Goal: Transaction & Acquisition: Book appointment/travel/reservation

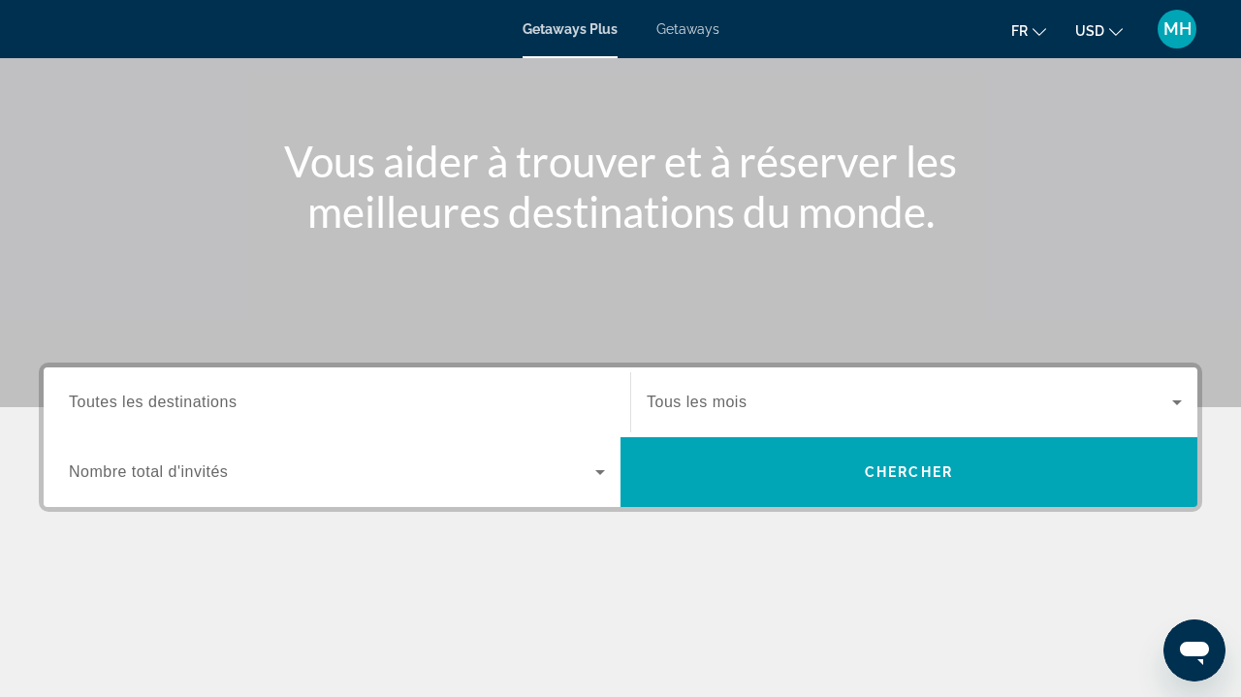
scroll to position [265, 0]
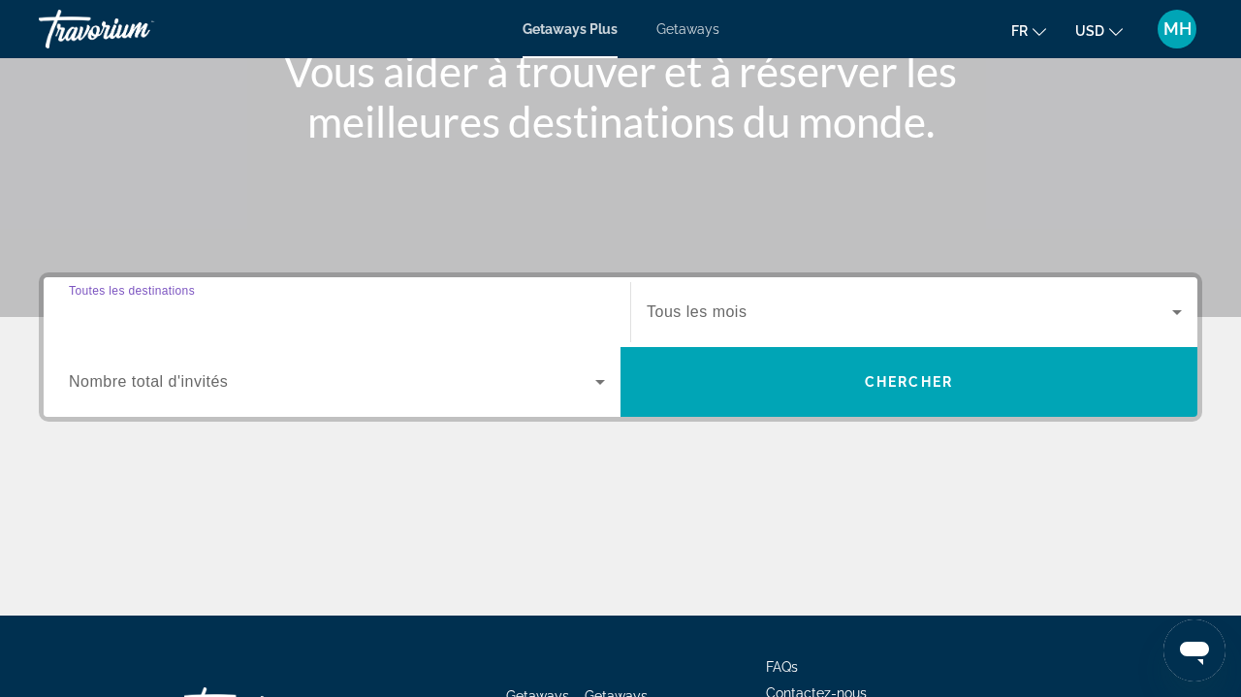
click at [373, 312] on input "Destination Toutes les destinations" at bounding box center [337, 313] width 536 height 23
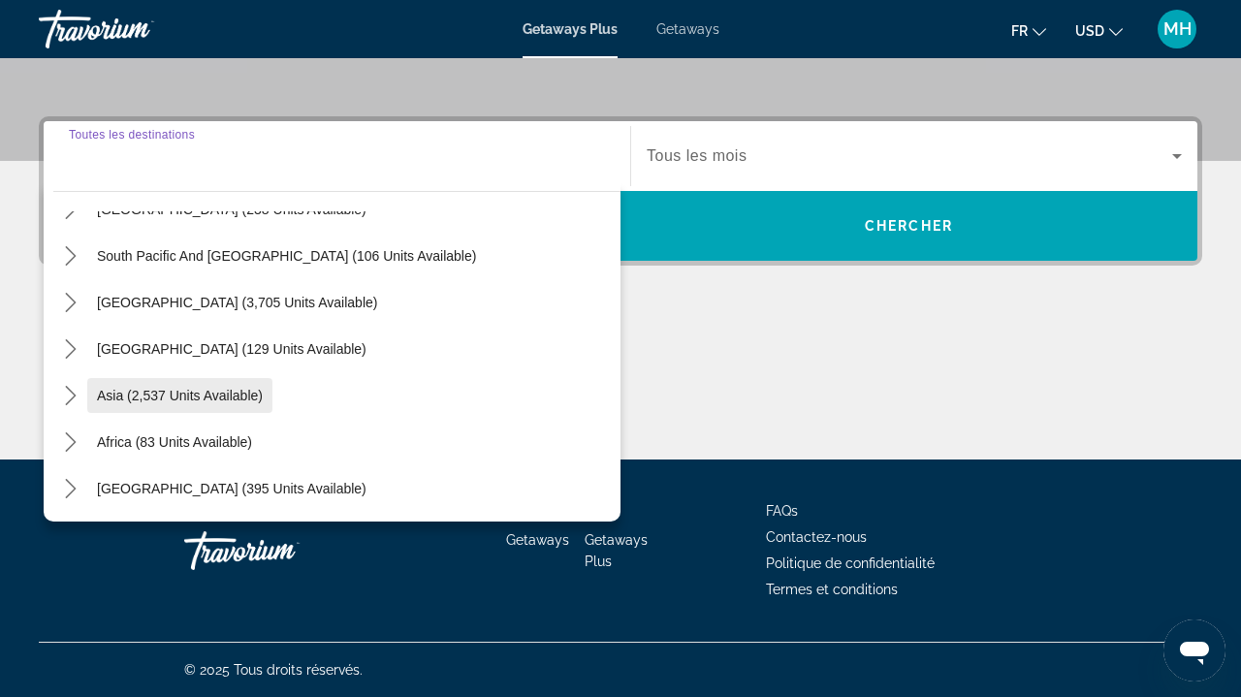
scroll to position [421, 0]
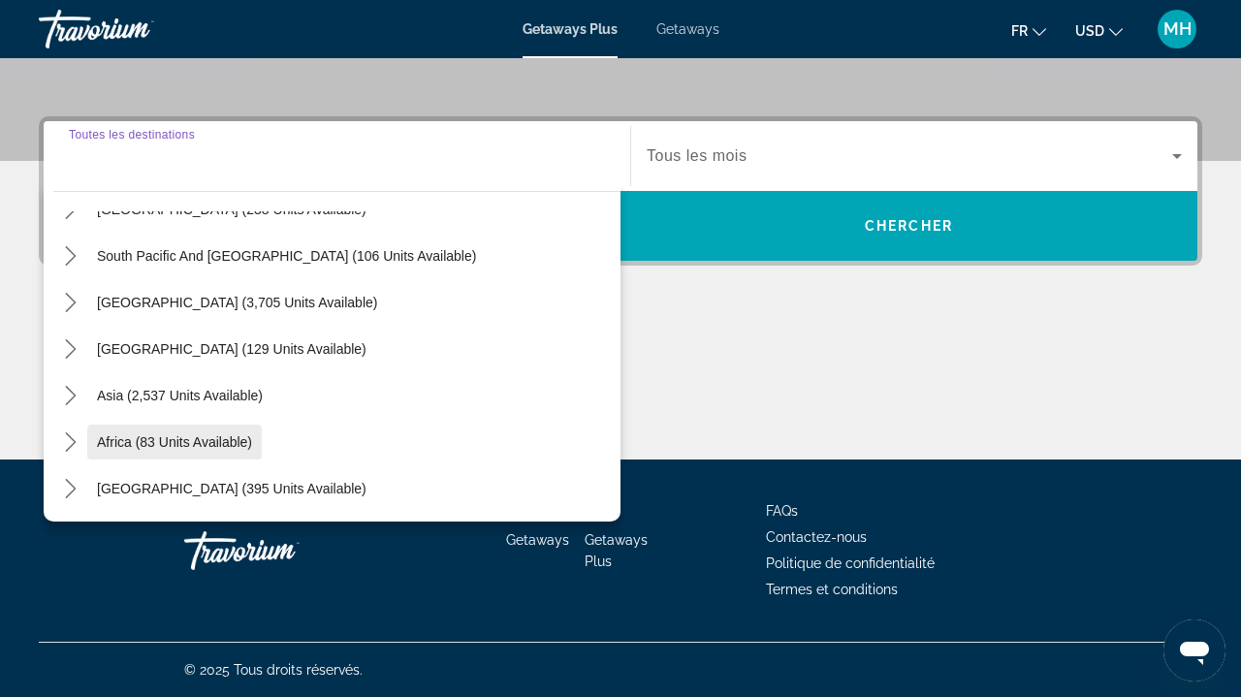
click at [168, 455] on span "Select destination: Africa (83 units available)" at bounding box center [174, 442] width 175 height 47
type input "**********"
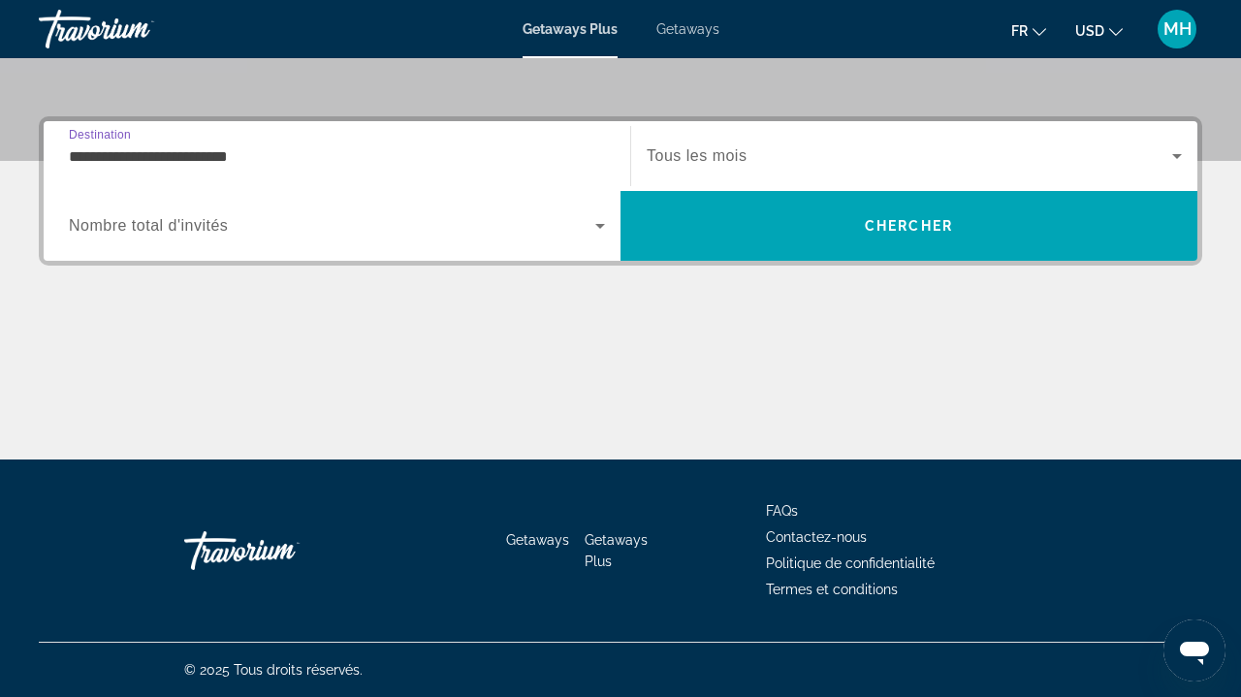
click at [793, 149] on span "Search widget" at bounding box center [910, 155] width 526 height 23
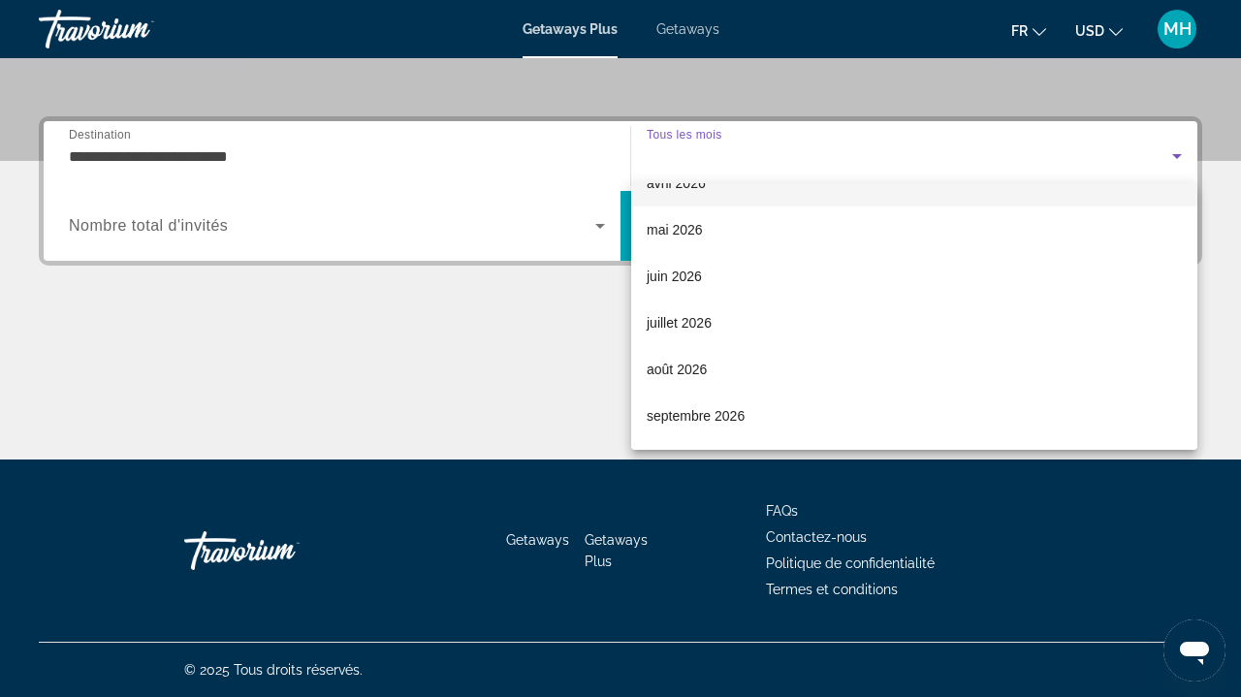
scroll to position [365, 0]
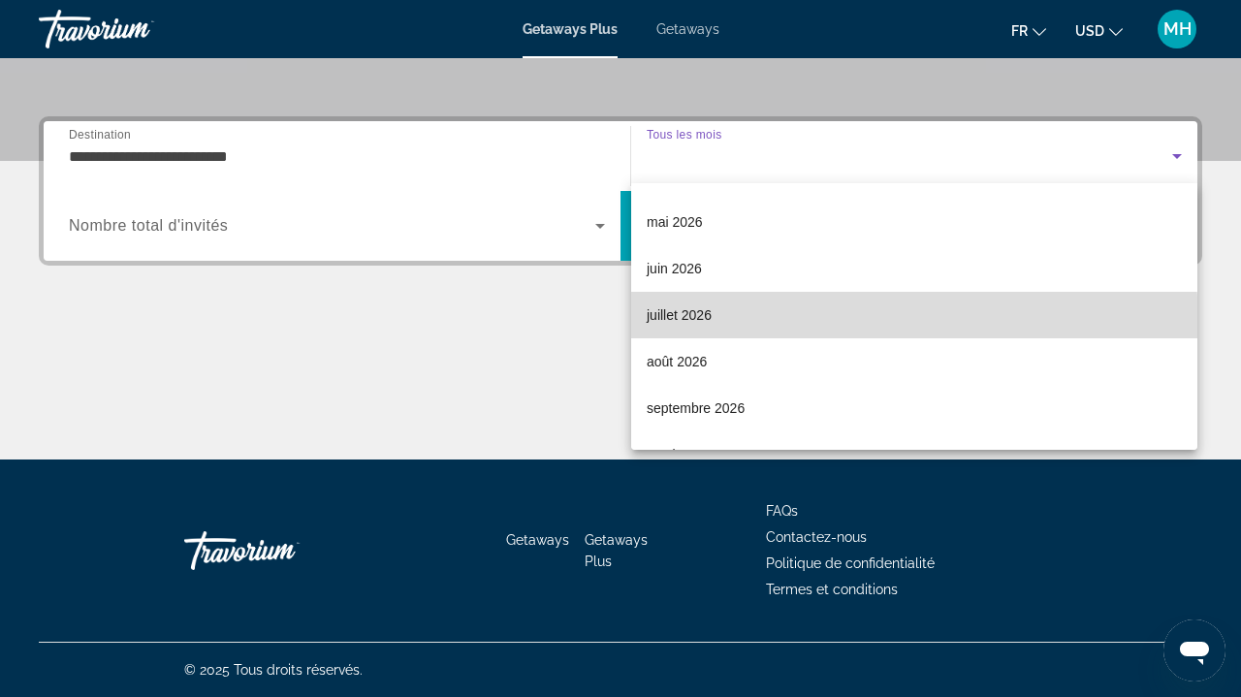
click at [694, 328] on mat-option "juillet 2026" at bounding box center [914, 315] width 566 height 47
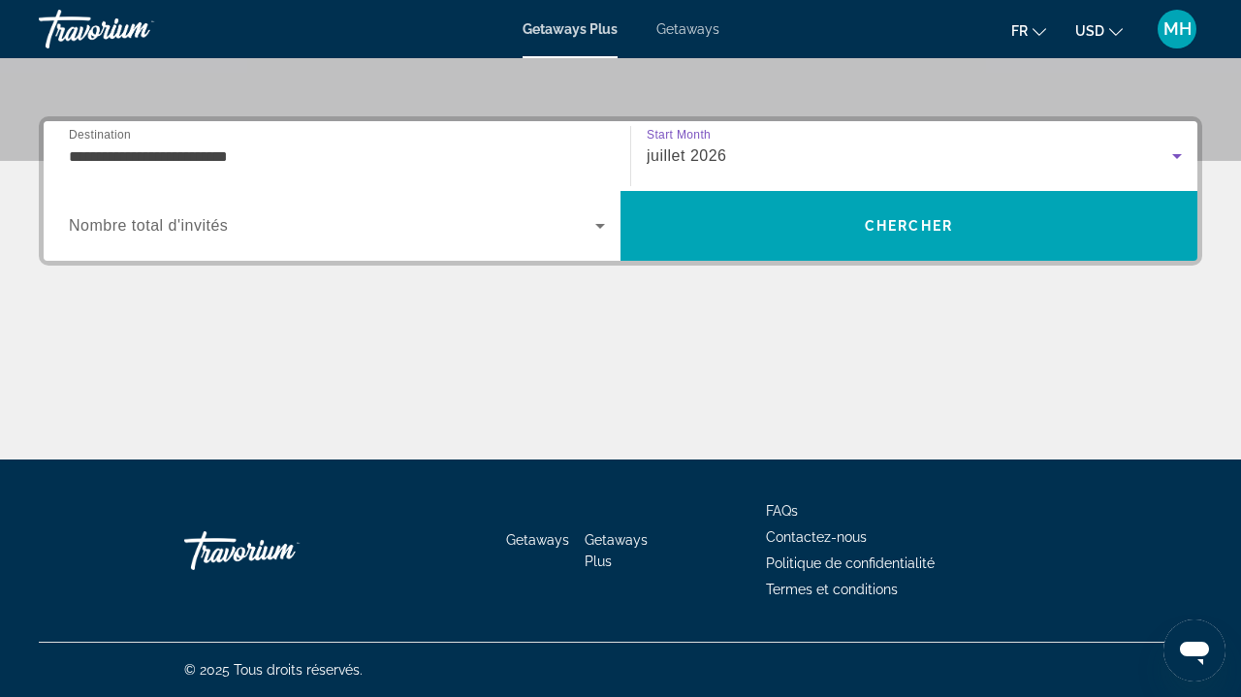
click at [491, 228] on span "Search widget" at bounding box center [332, 225] width 527 height 23
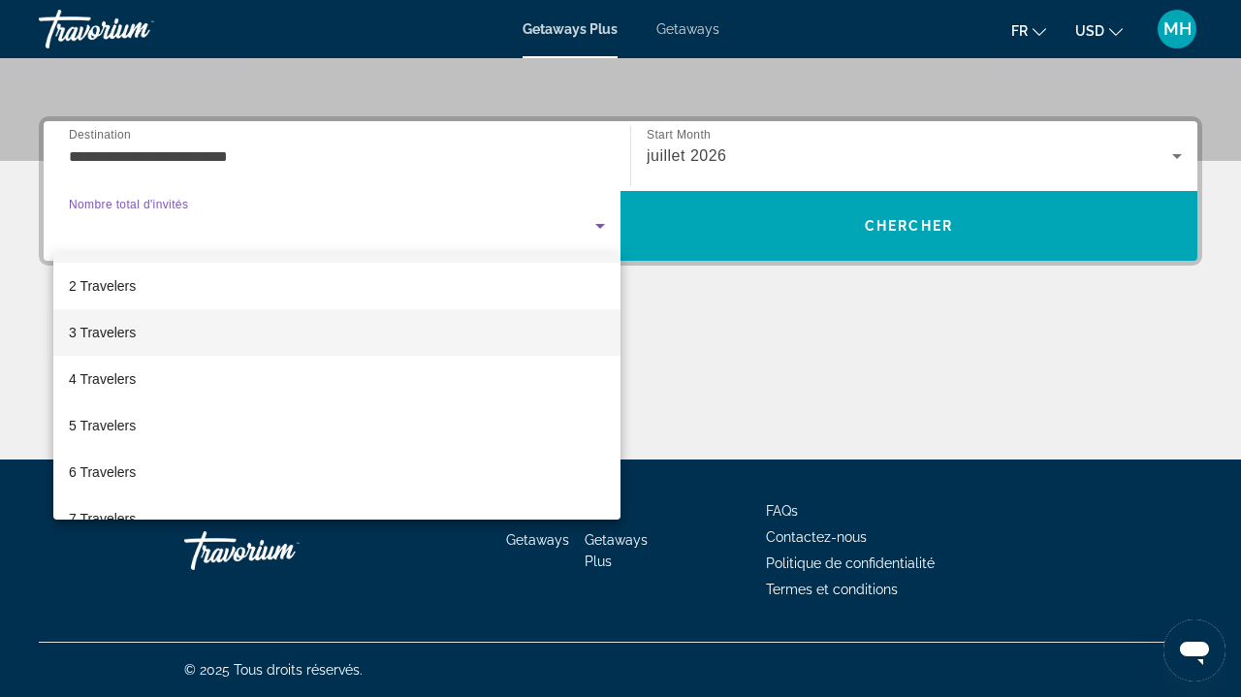
scroll to position [57, 0]
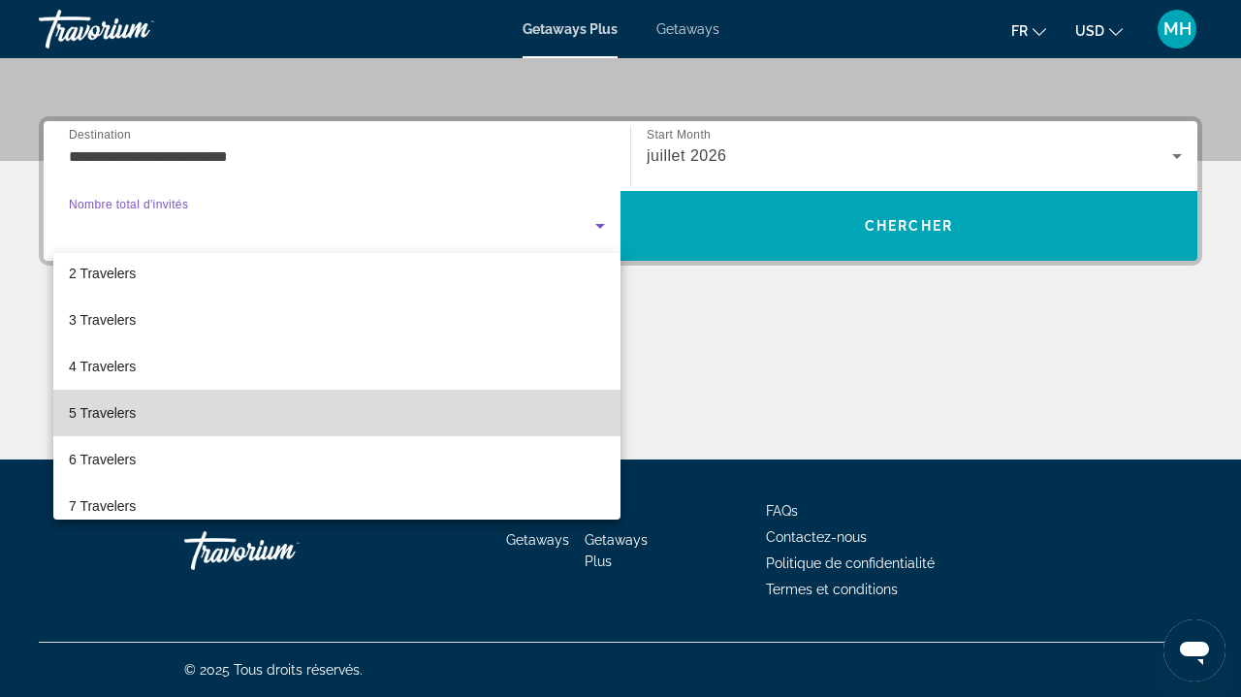
click at [307, 396] on mat-option "5 Travelers" at bounding box center [336, 413] width 567 height 47
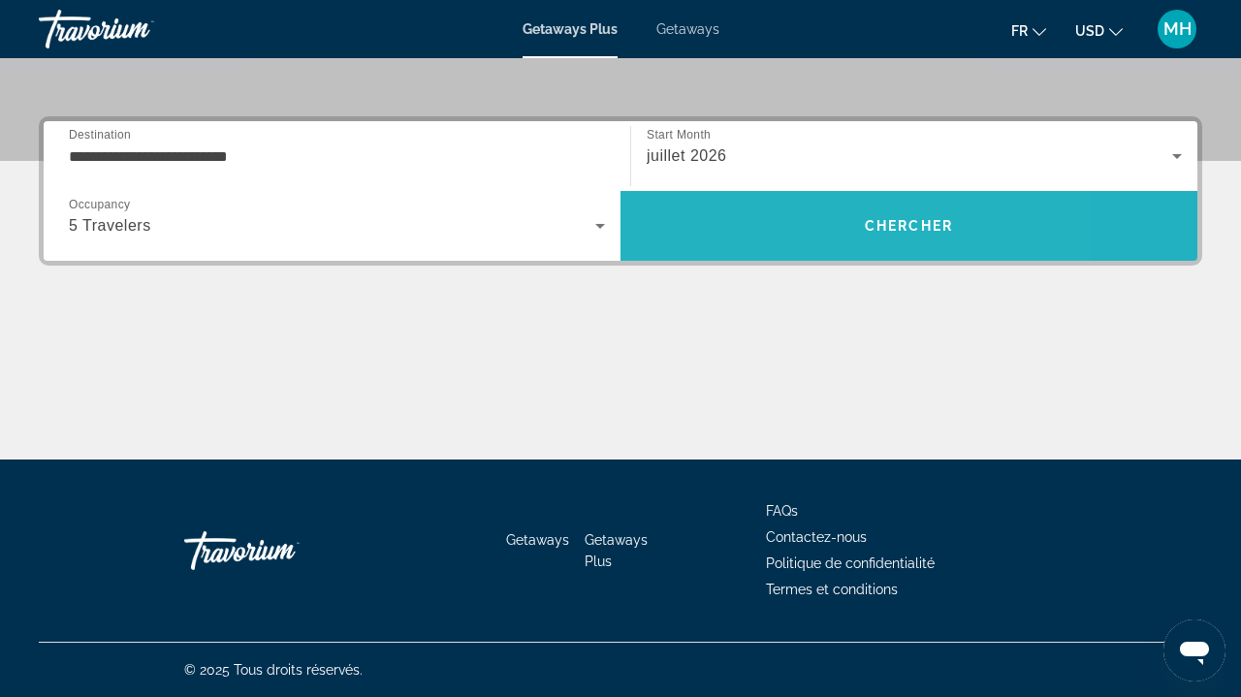
click at [777, 257] on span "Search" at bounding box center [909, 226] width 577 height 70
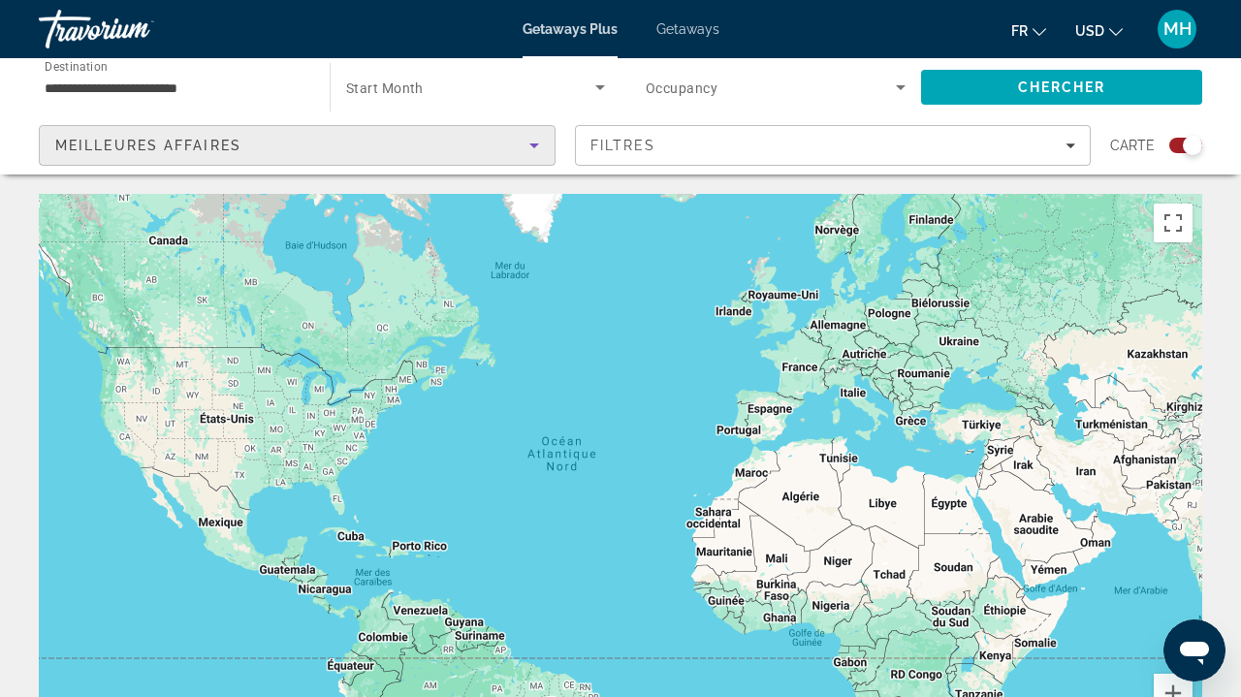
click at [440, 154] on div "Meilleures affaires" at bounding box center [292, 145] width 474 height 23
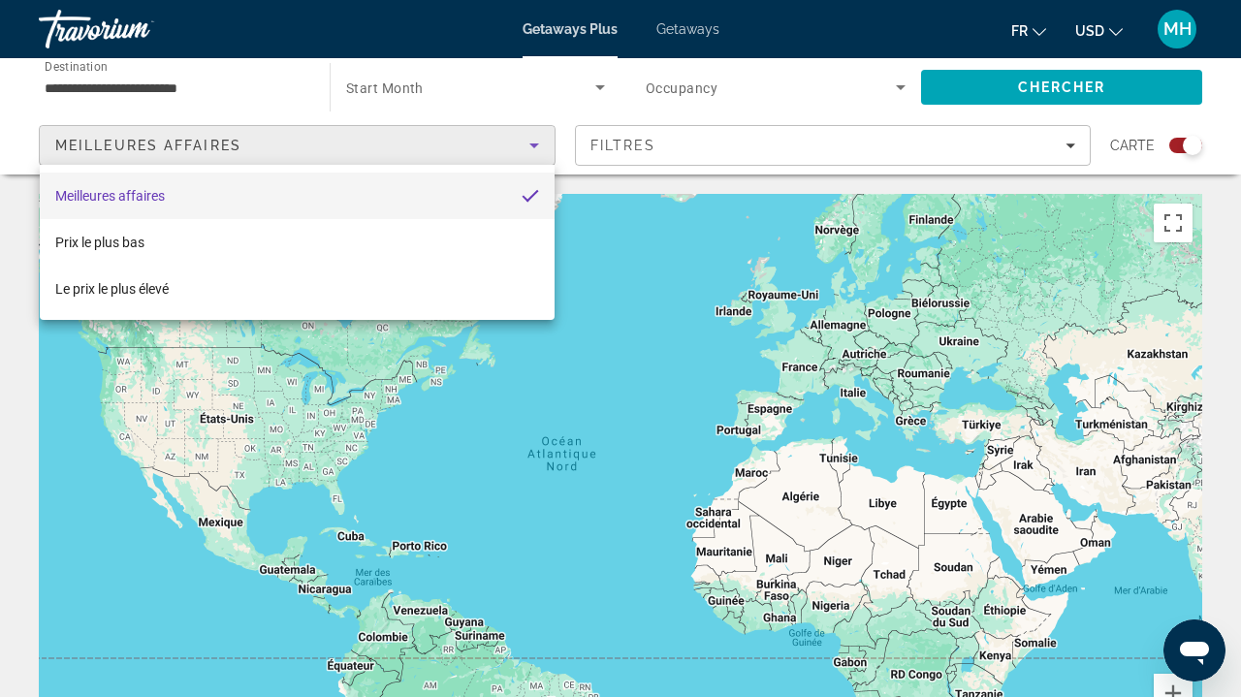
click at [199, 53] on div at bounding box center [620, 348] width 1241 height 697
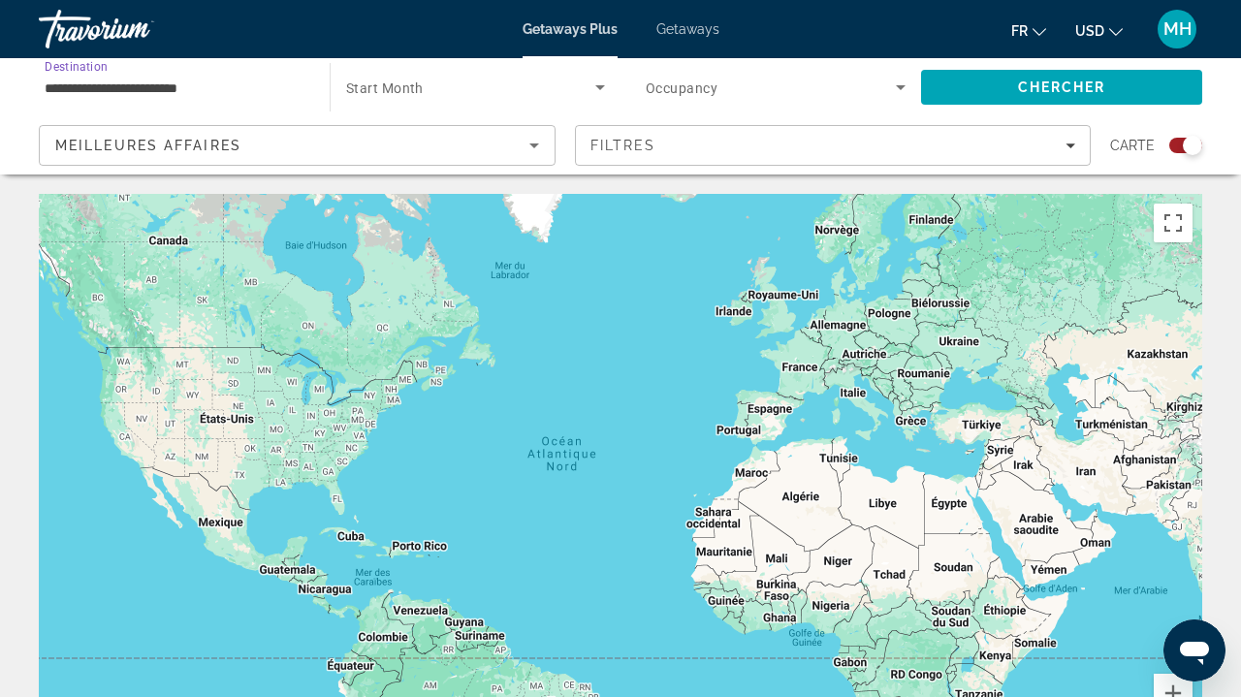
click at [193, 78] on input "**********" at bounding box center [175, 88] width 260 height 23
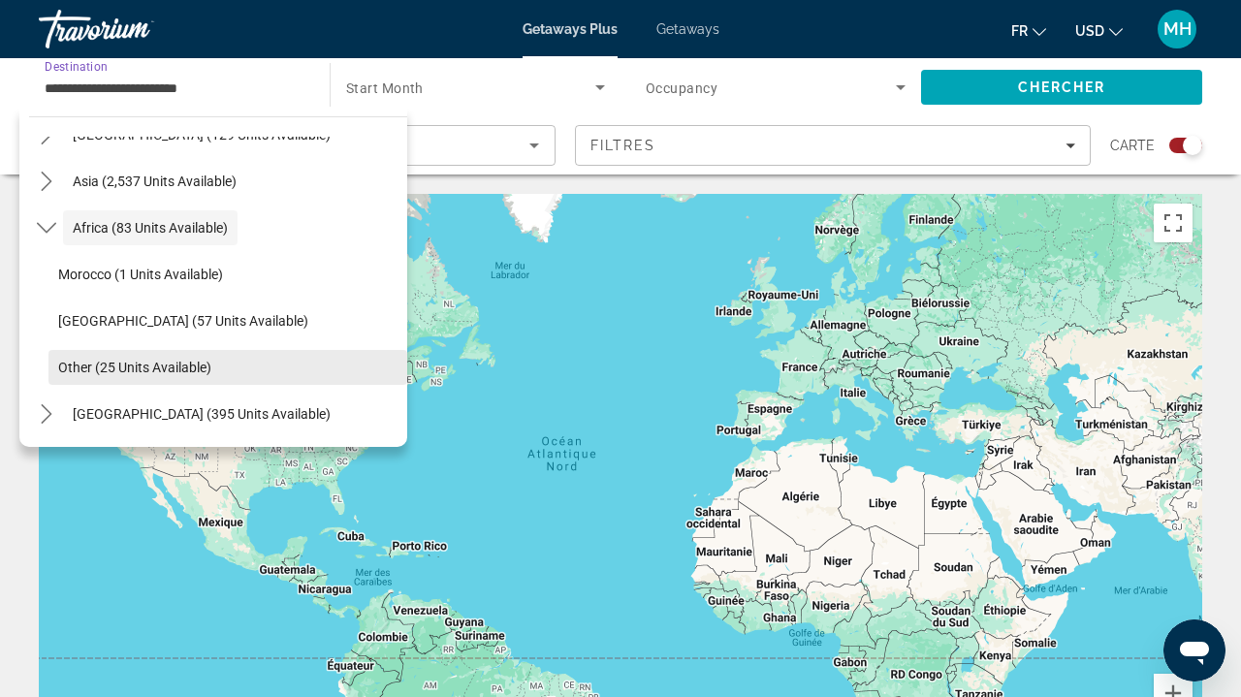
scroll to position [454, 0]
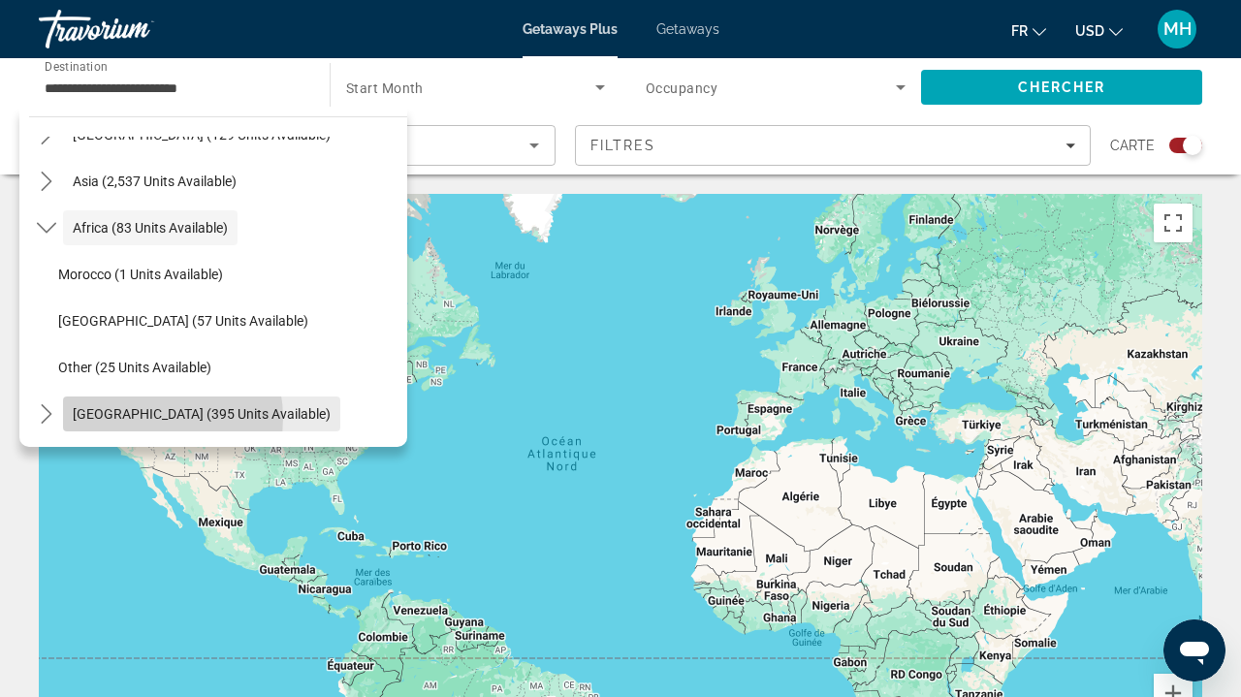
click at [148, 418] on span "Middle East (395 units available)" at bounding box center [202, 414] width 258 height 16
type input "**********"
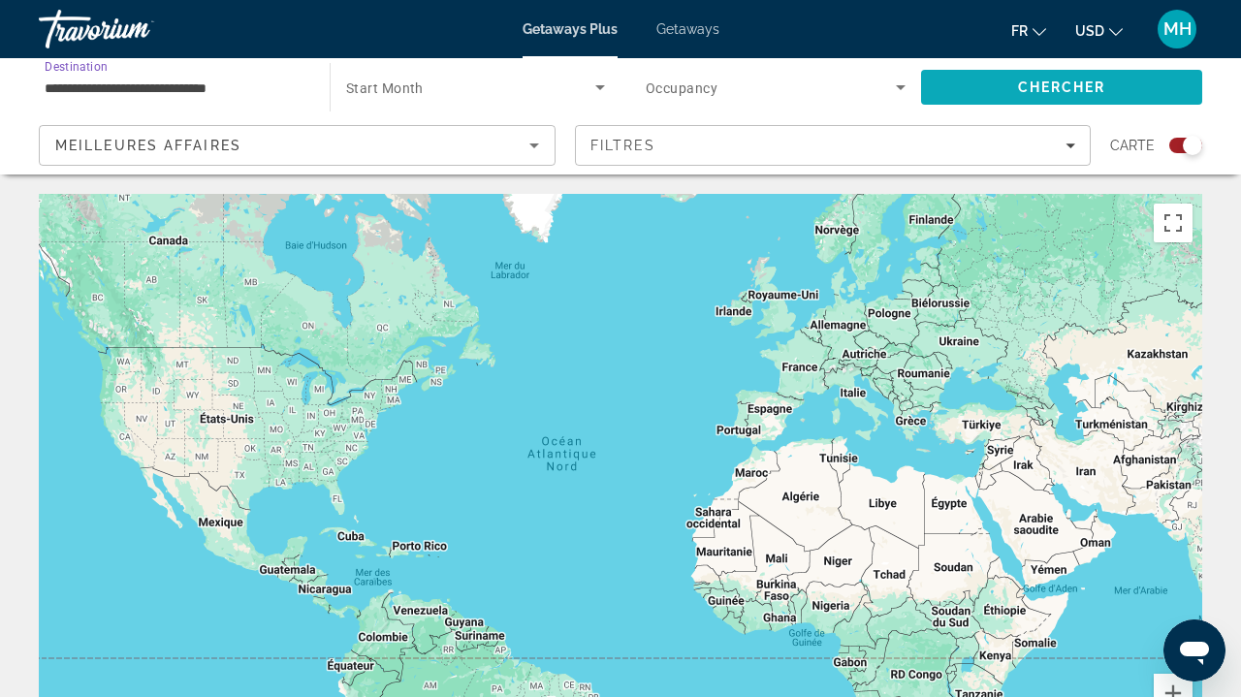
click at [1066, 70] on span "Search" at bounding box center [1061, 87] width 281 height 47
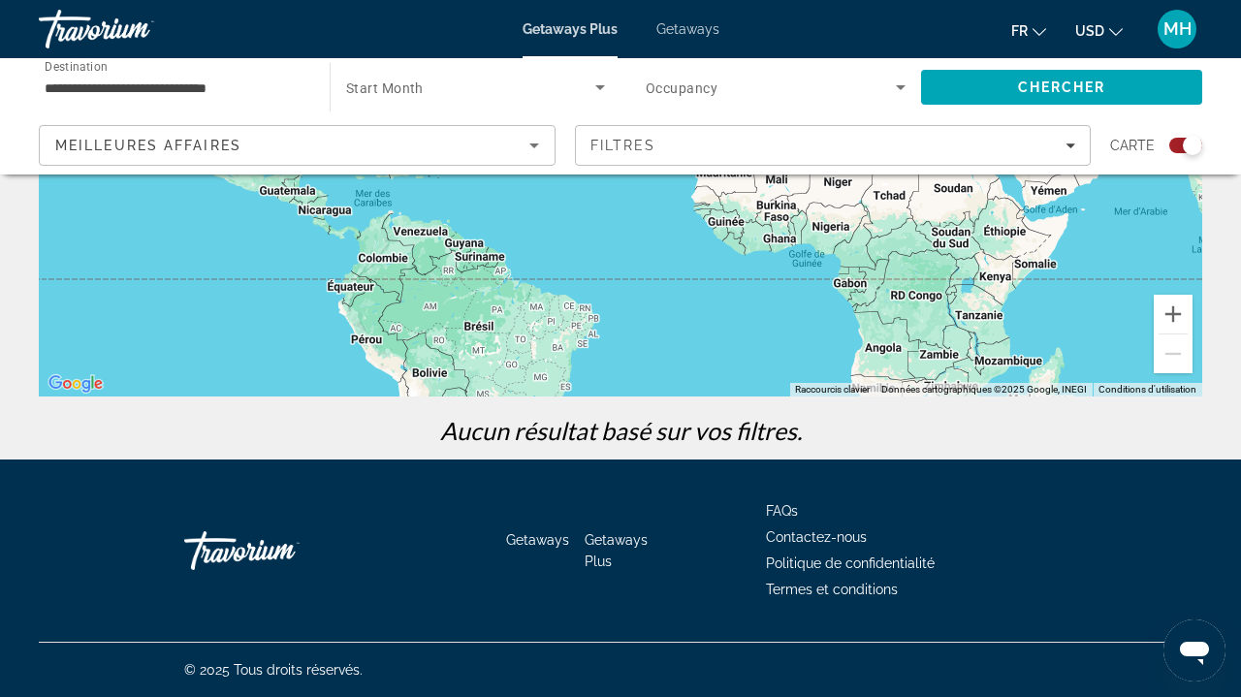
scroll to position [379, 0]
click at [463, 80] on span "Search widget" at bounding box center [470, 87] width 249 height 23
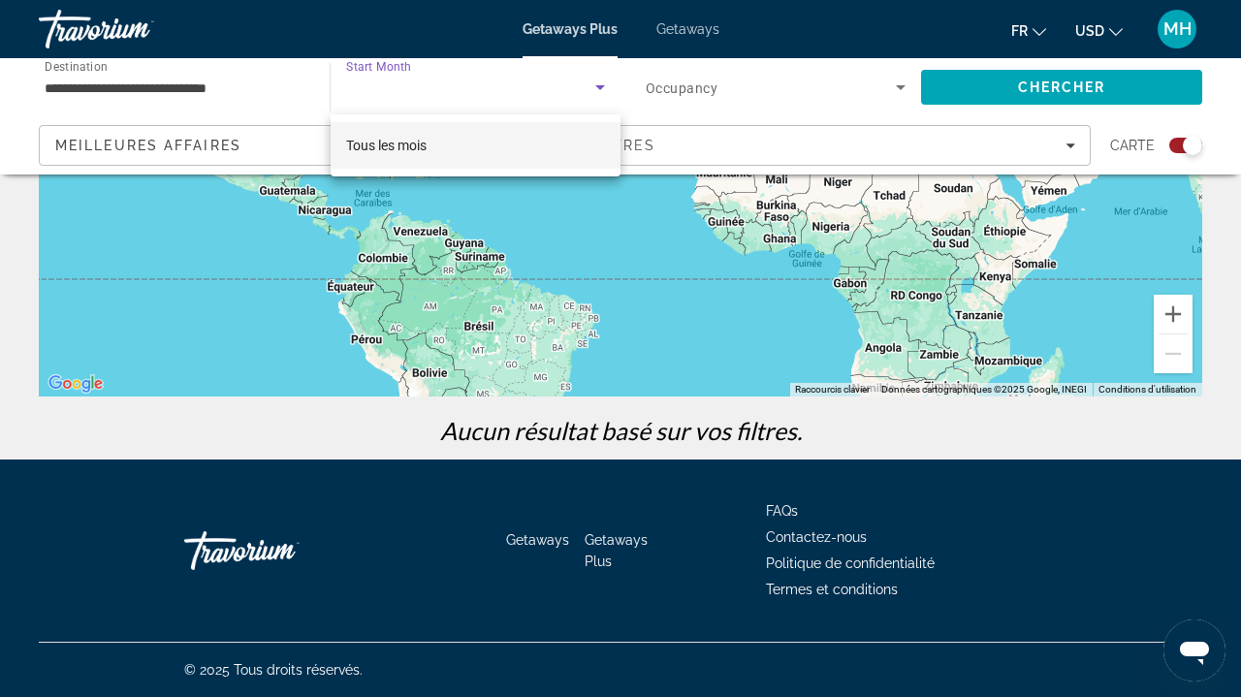
click at [458, 135] on mat-option "Tous les mois" at bounding box center [476, 145] width 290 height 47
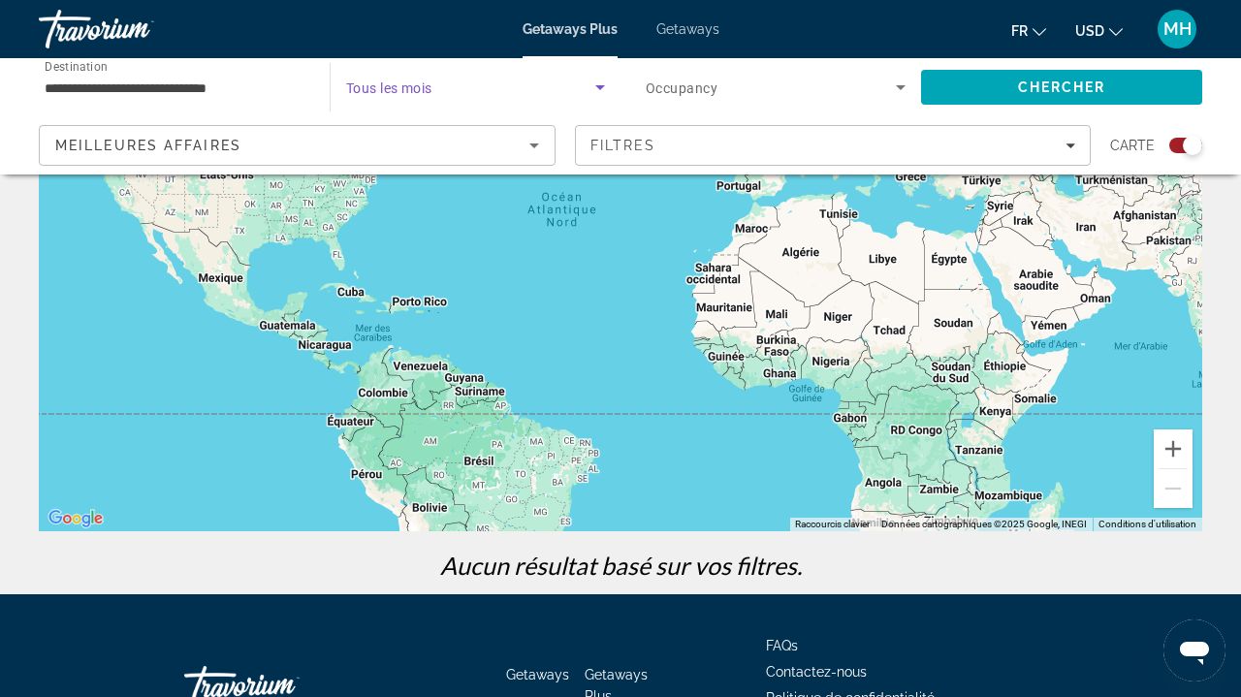
scroll to position [185, 0]
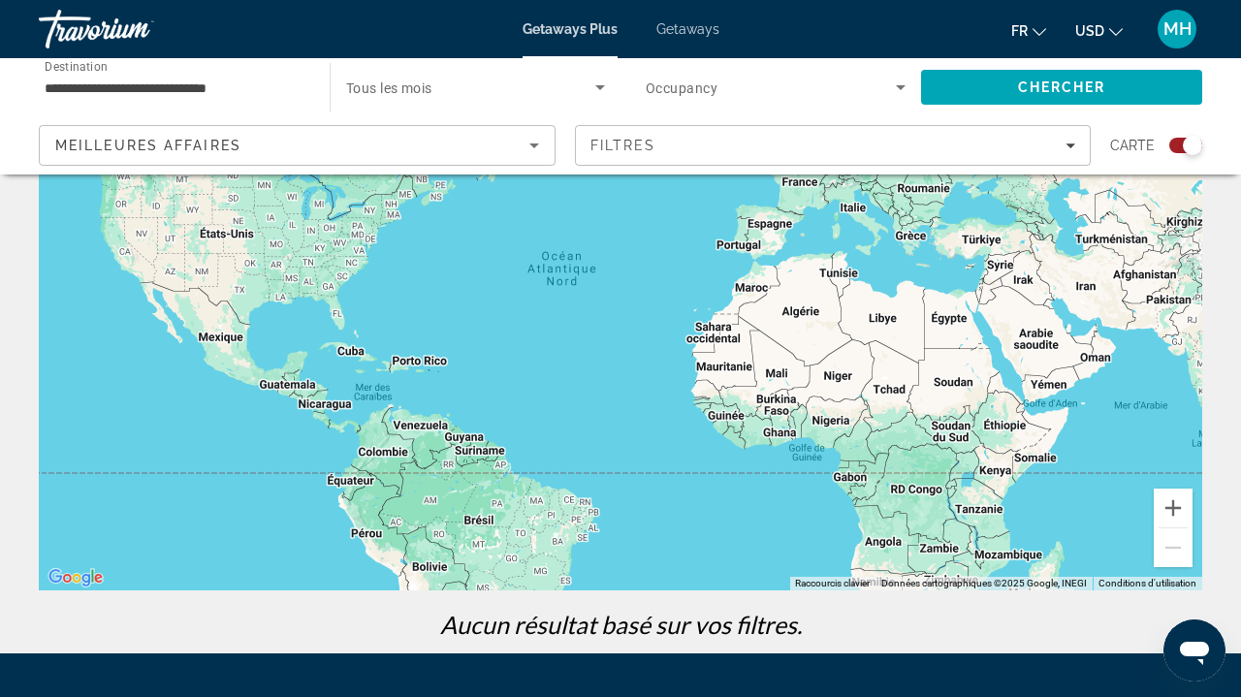
click at [700, 25] on span "Getaways" at bounding box center [687, 29] width 63 height 16
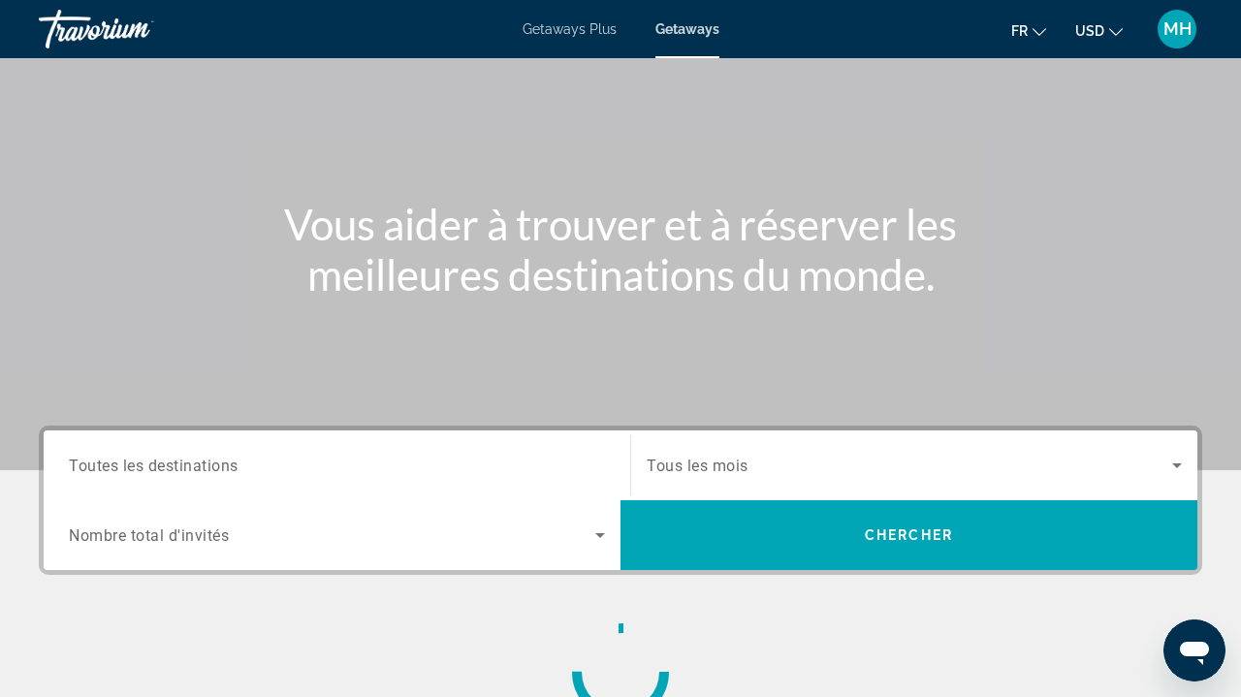
scroll to position [112, 0]
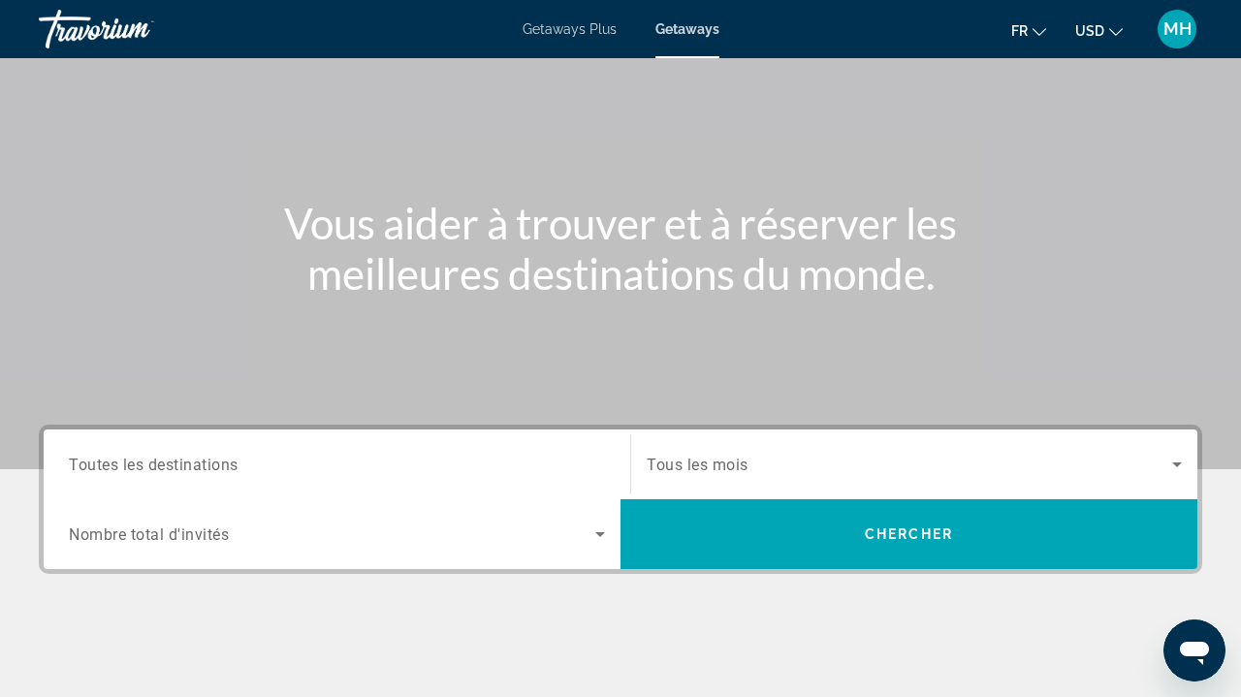
click at [556, 41] on div "Getaways Plus Getaways fr English Español Français Italiano Português русский U…" at bounding box center [620, 29] width 1241 height 50
click at [557, 34] on span "Getaways Plus" at bounding box center [570, 29] width 94 height 16
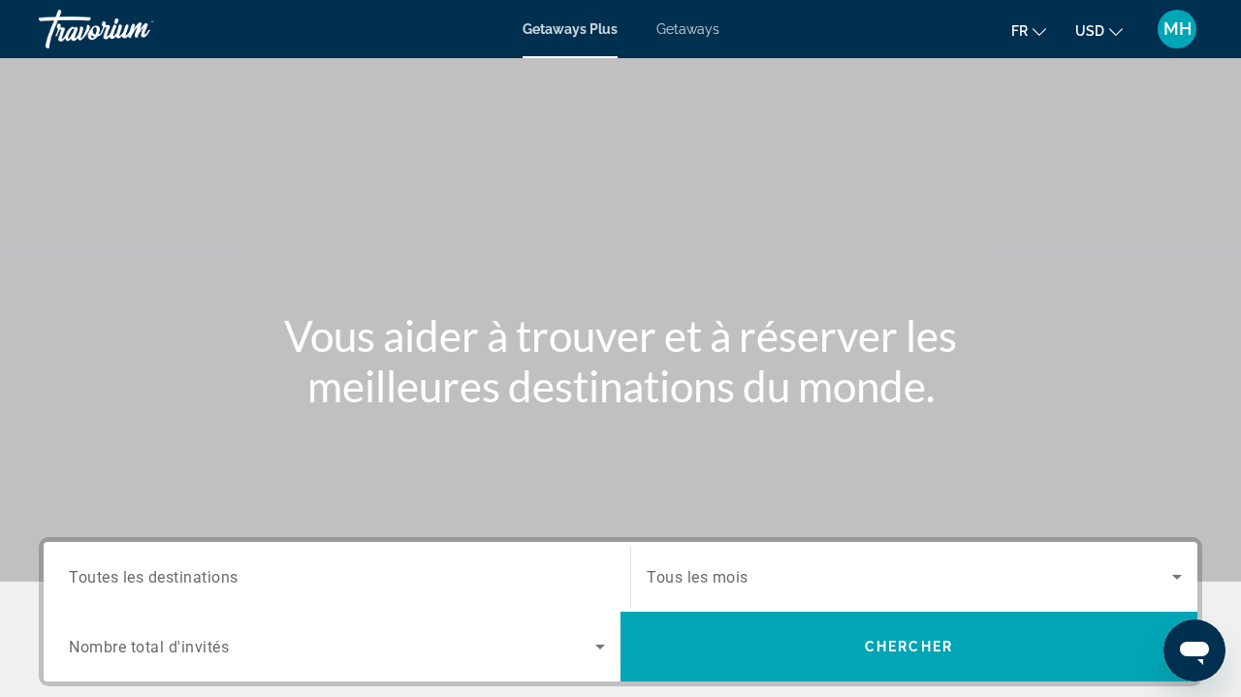
click at [690, 31] on span "Getaways" at bounding box center [687, 29] width 63 height 16
click at [297, 540] on div "Destination Toutes les destinations Start Month Tous les mois Occupancy Nombre …" at bounding box center [621, 611] width 1164 height 149
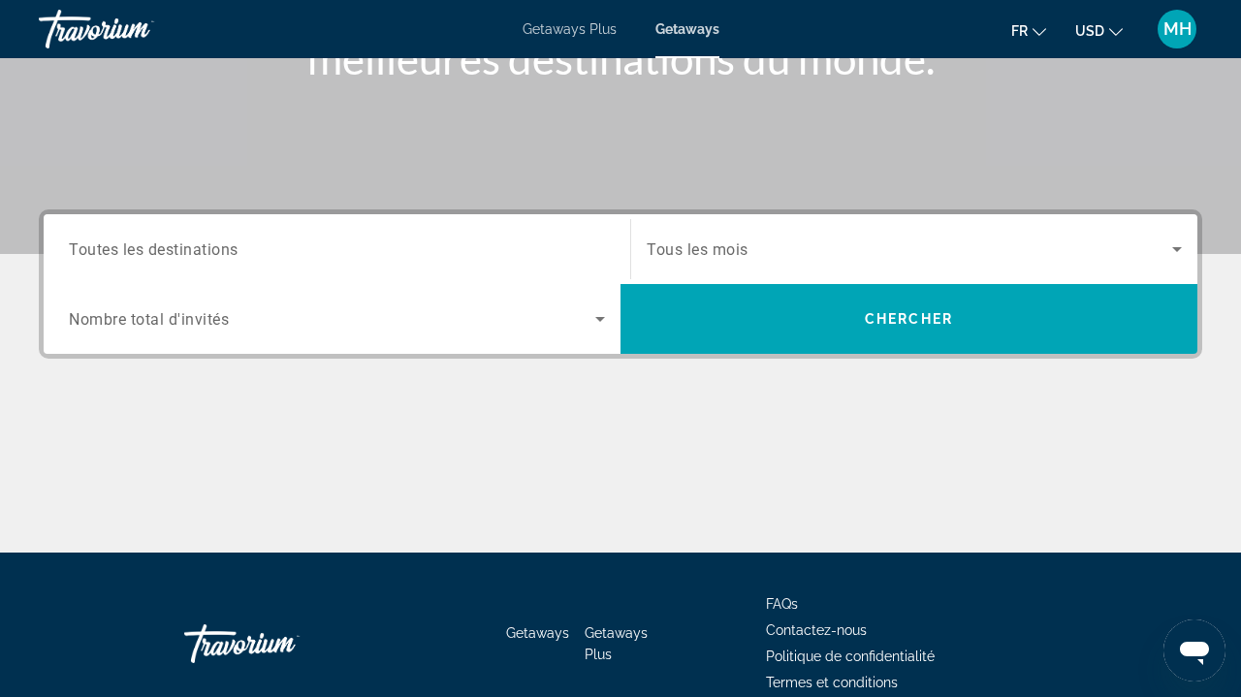
click at [208, 246] on span "Toutes les destinations" at bounding box center [154, 249] width 170 height 18
click at [208, 246] on input "Destination Toutes les destinations" at bounding box center [337, 250] width 536 height 23
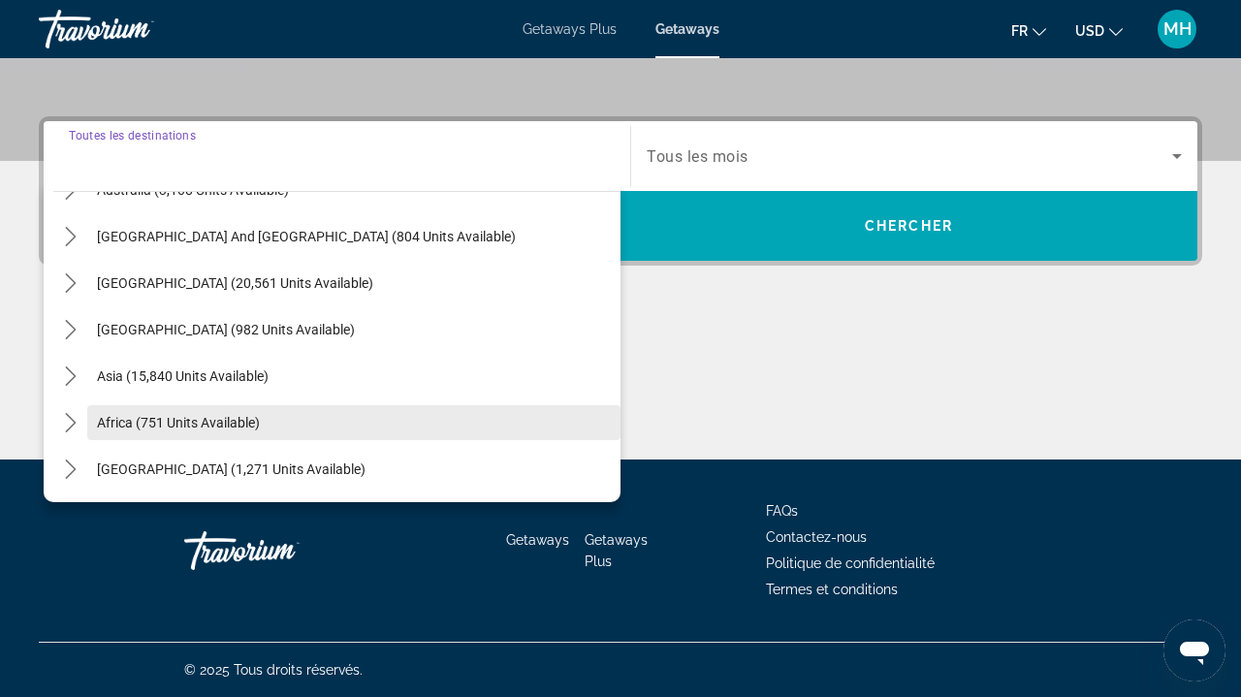
scroll to position [421, 0]
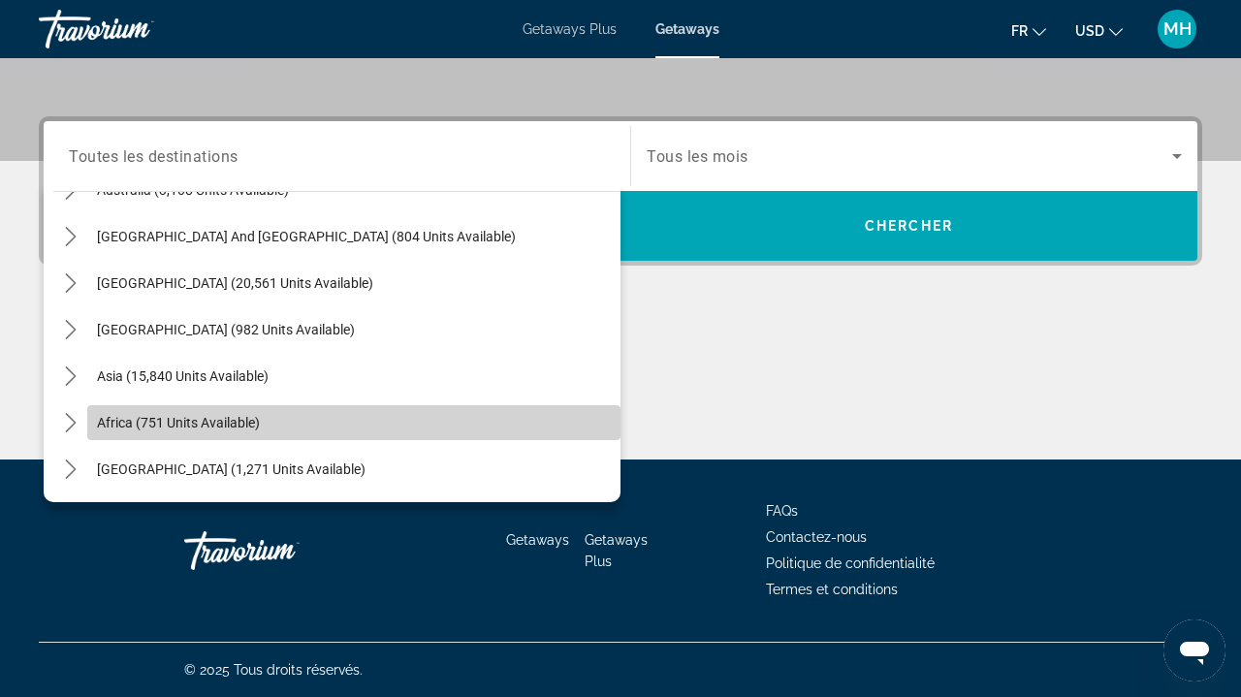
click at [191, 419] on span "Africa (751 units available)" at bounding box center [178, 423] width 163 height 16
type input "**********"
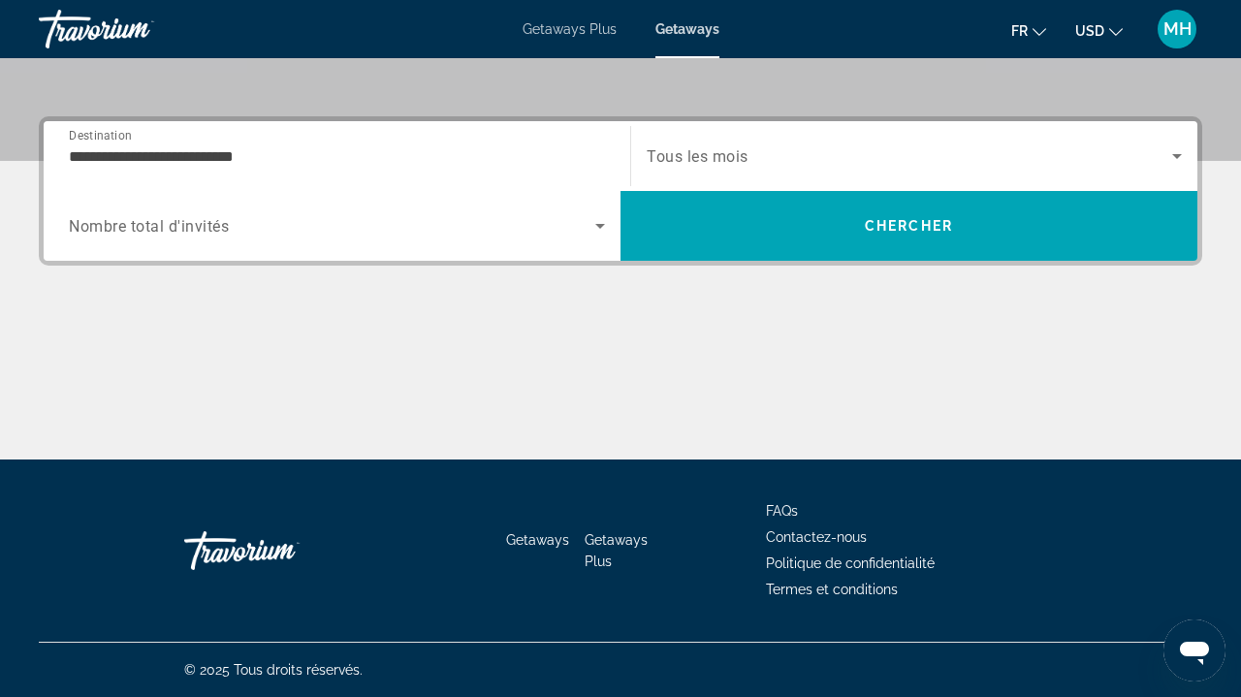
click at [702, 160] on span "Tous les mois" at bounding box center [698, 156] width 102 height 18
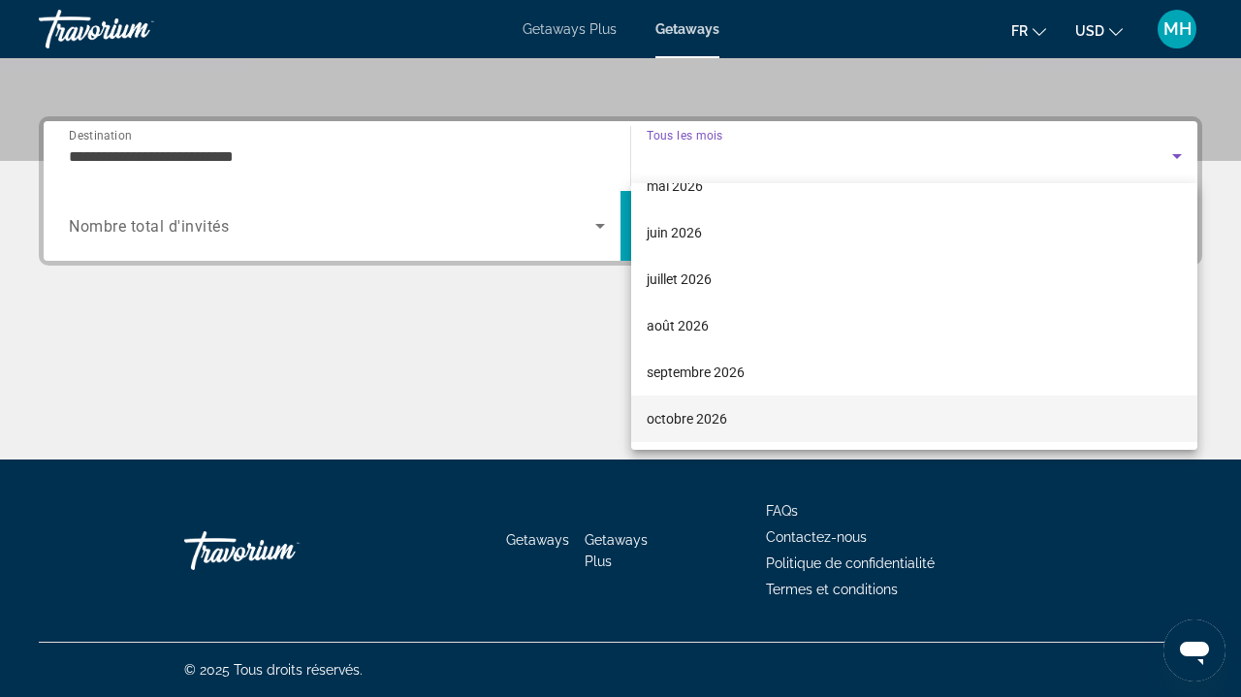
scroll to position [400, 0]
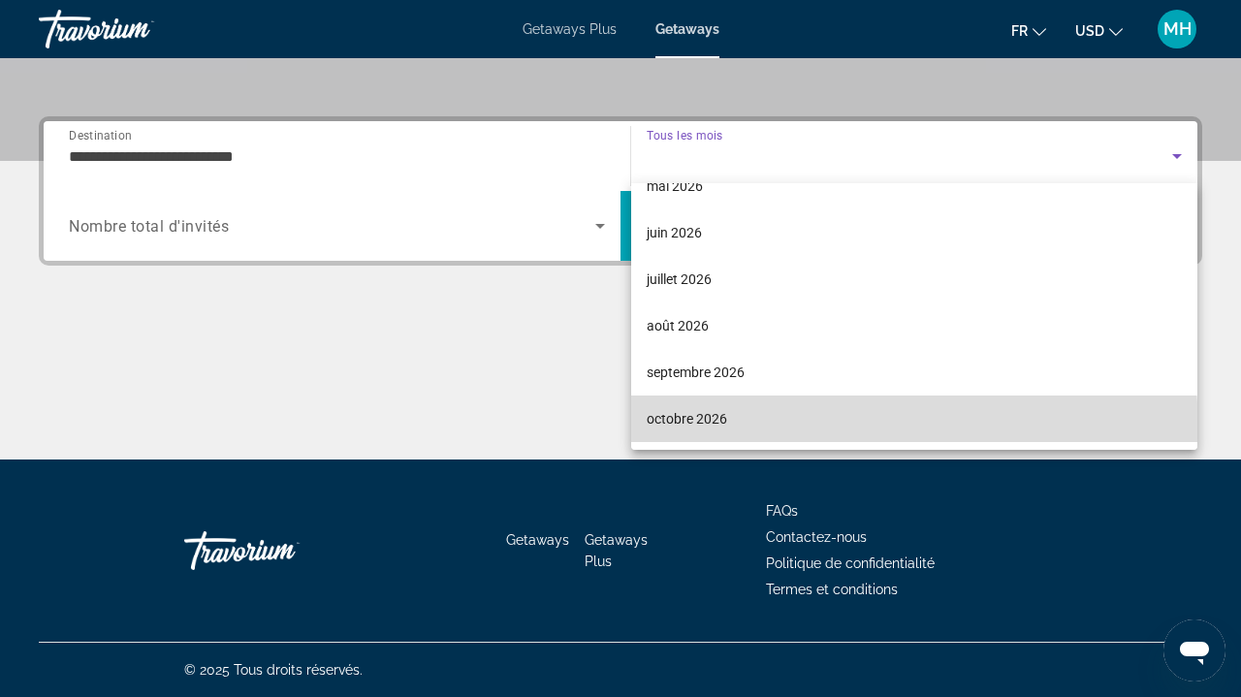
click at [695, 433] on mat-option "octobre 2026" at bounding box center [914, 419] width 566 height 47
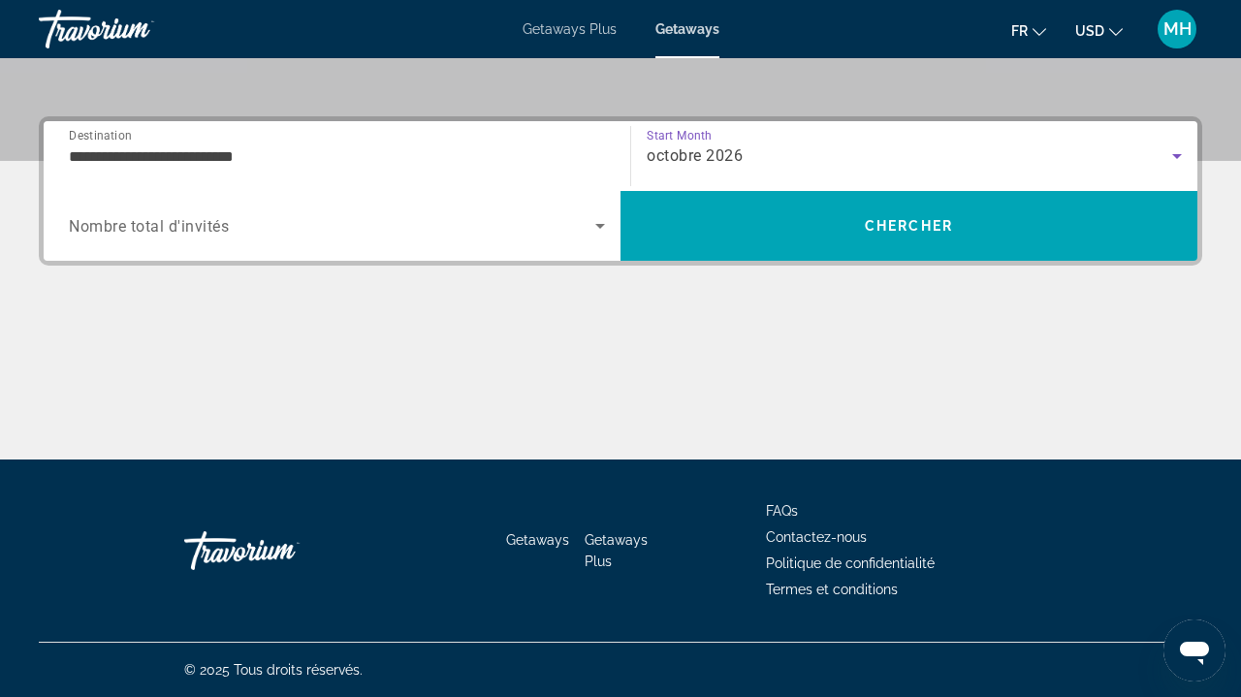
click at [314, 208] on div "Search widget" at bounding box center [337, 226] width 536 height 54
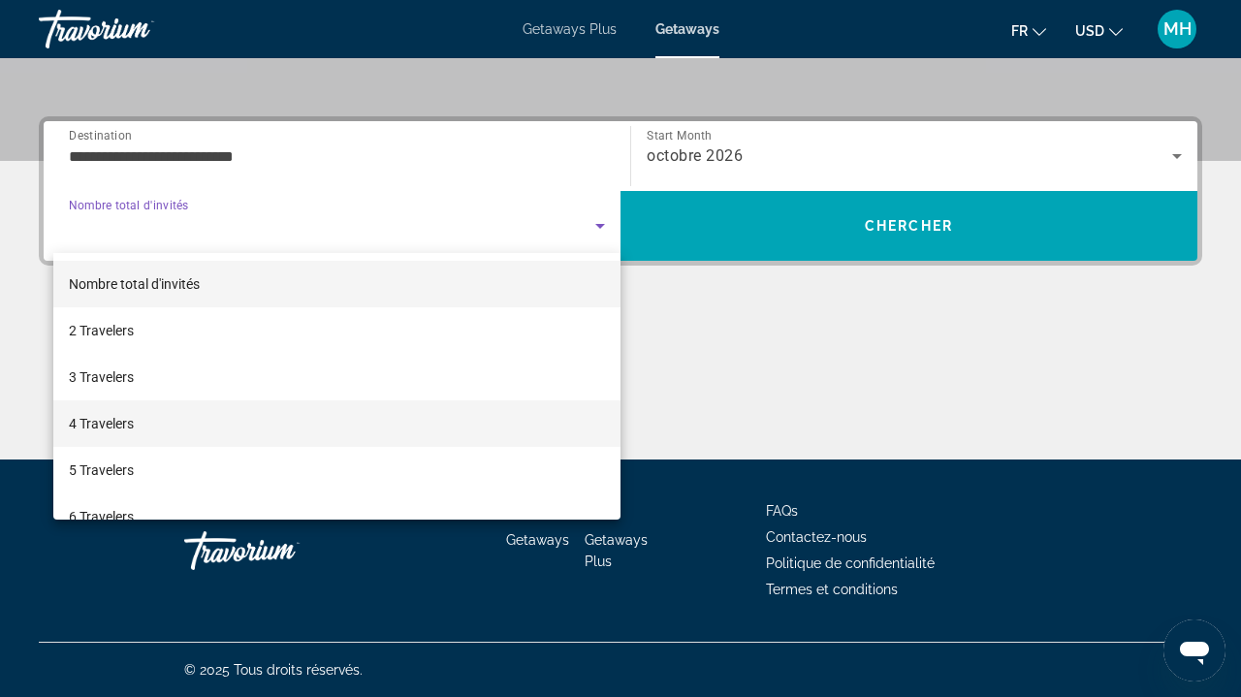
click at [157, 433] on mat-option "4 Travelers" at bounding box center [336, 423] width 567 height 47
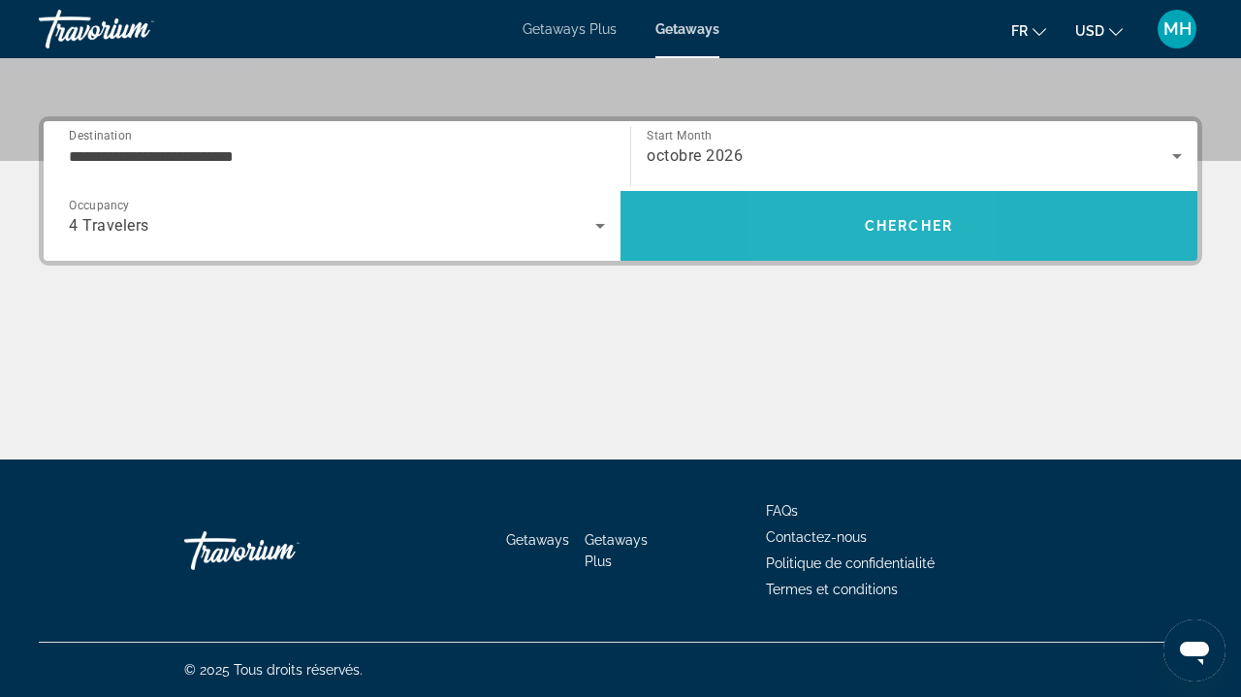
click at [851, 215] on span "Search" at bounding box center [909, 226] width 577 height 47
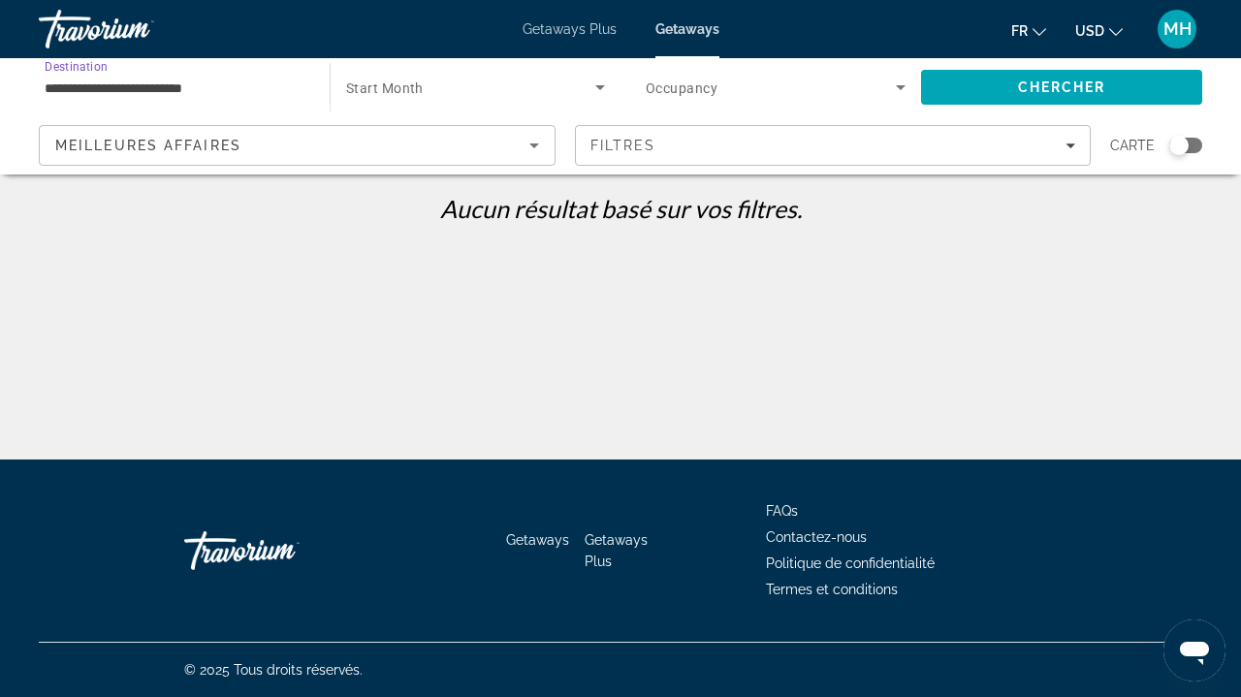
click at [145, 87] on input "**********" at bounding box center [175, 88] width 260 height 23
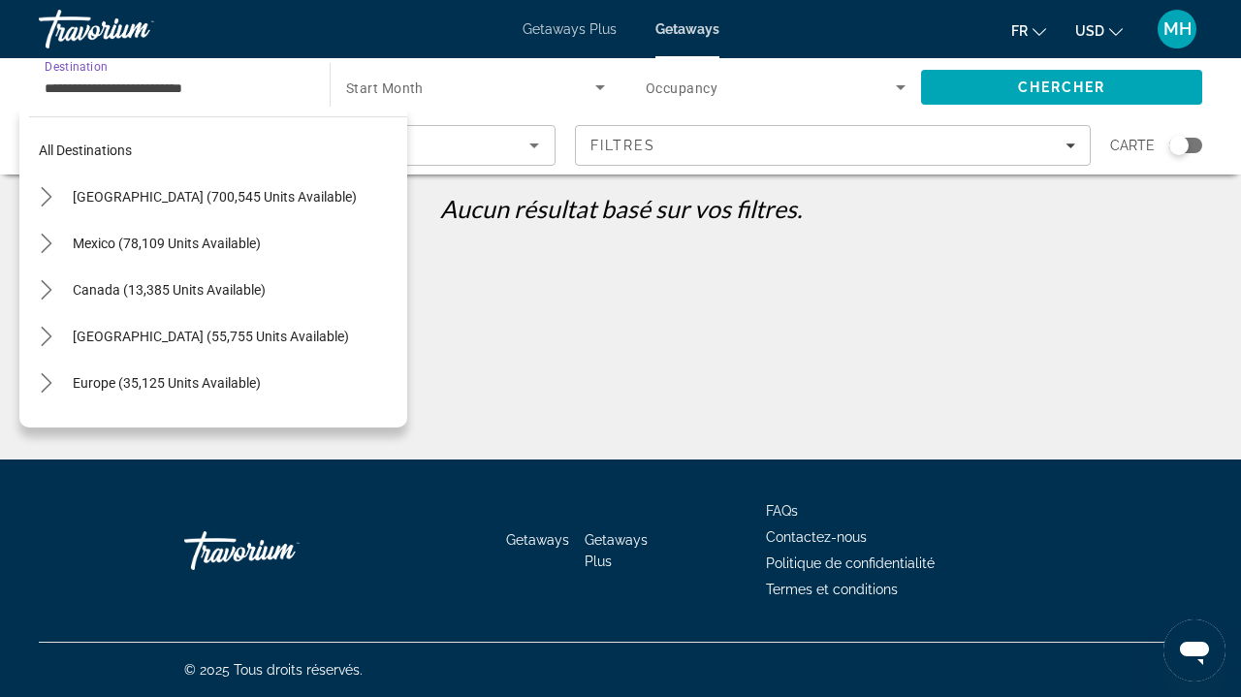
scroll to position [395, 0]
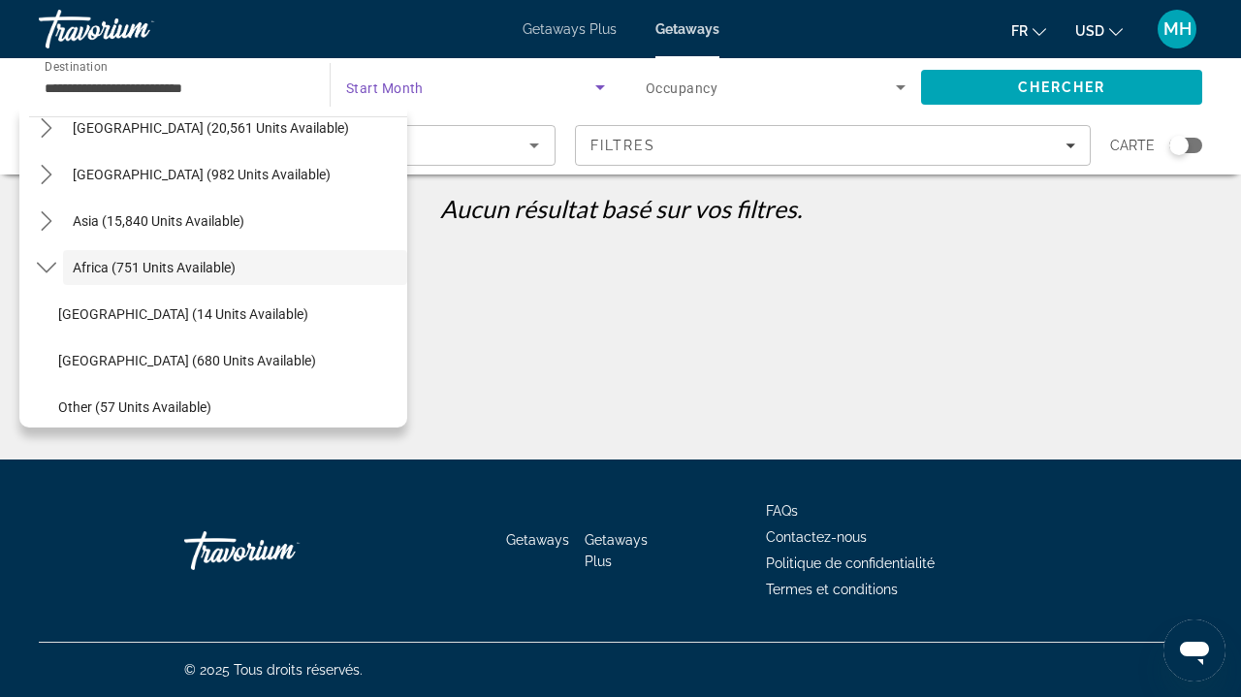
click at [445, 85] on span "Search widget" at bounding box center [470, 87] width 249 height 23
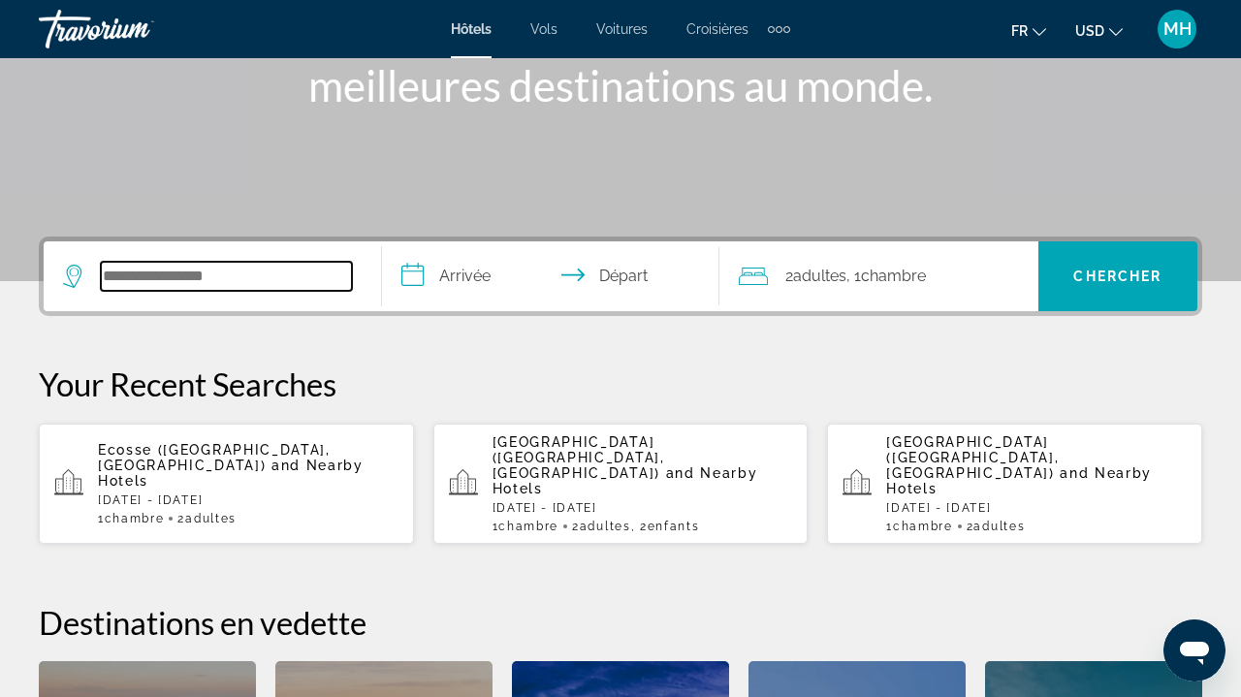
click at [168, 281] on input "Search hotel destination" at bounding box center [226, 276] width 251 height 29
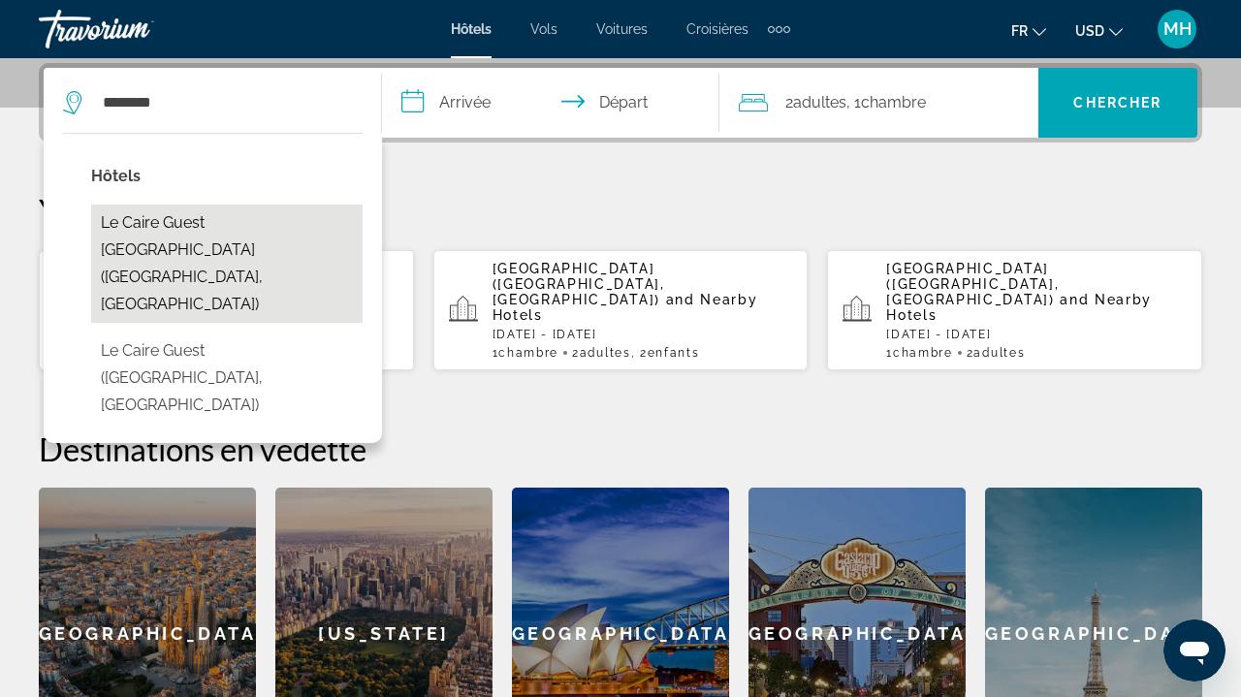
drag, startPoint x: 143, startPoint y: 136, endPoint x: 246, endPoint y: 229, distance: 139.4
click at [246, 229] on button "Le Caire Guest [GEOGRAPHIC_DATA] ([GEOGRAPHIC_DATA], [GEOGRAPHIC_DATA])" at bounding box center [227, 264] width 272 height 118
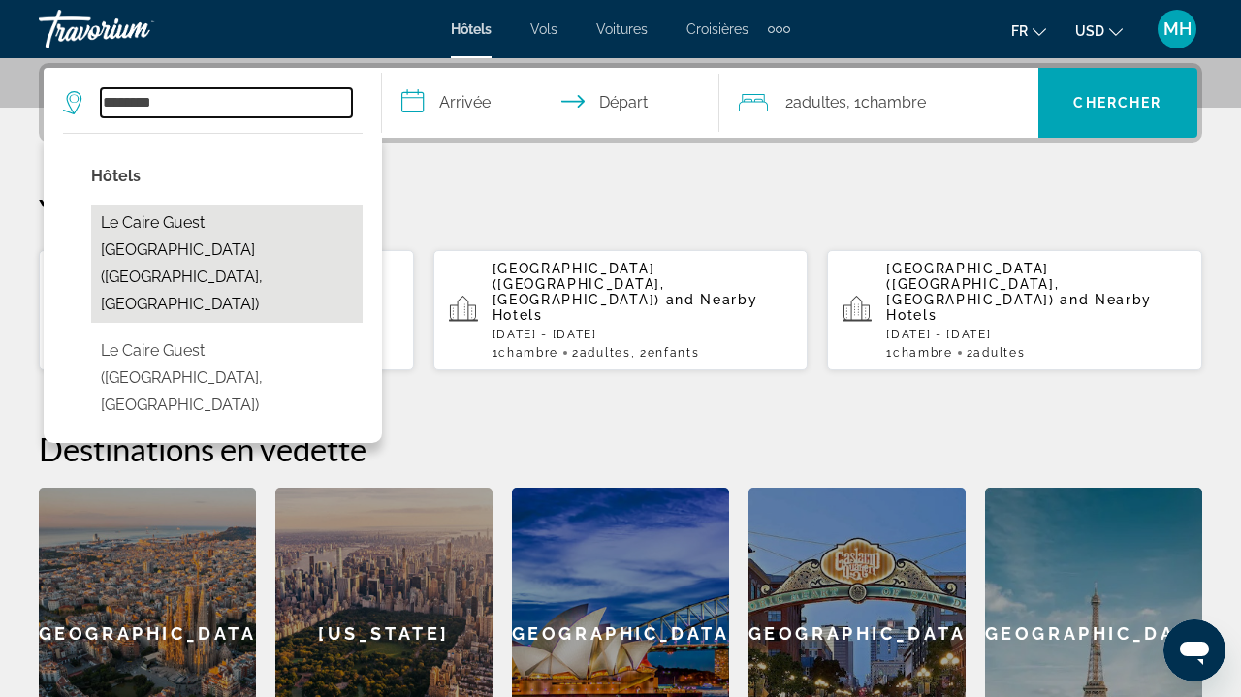
type input "**********"
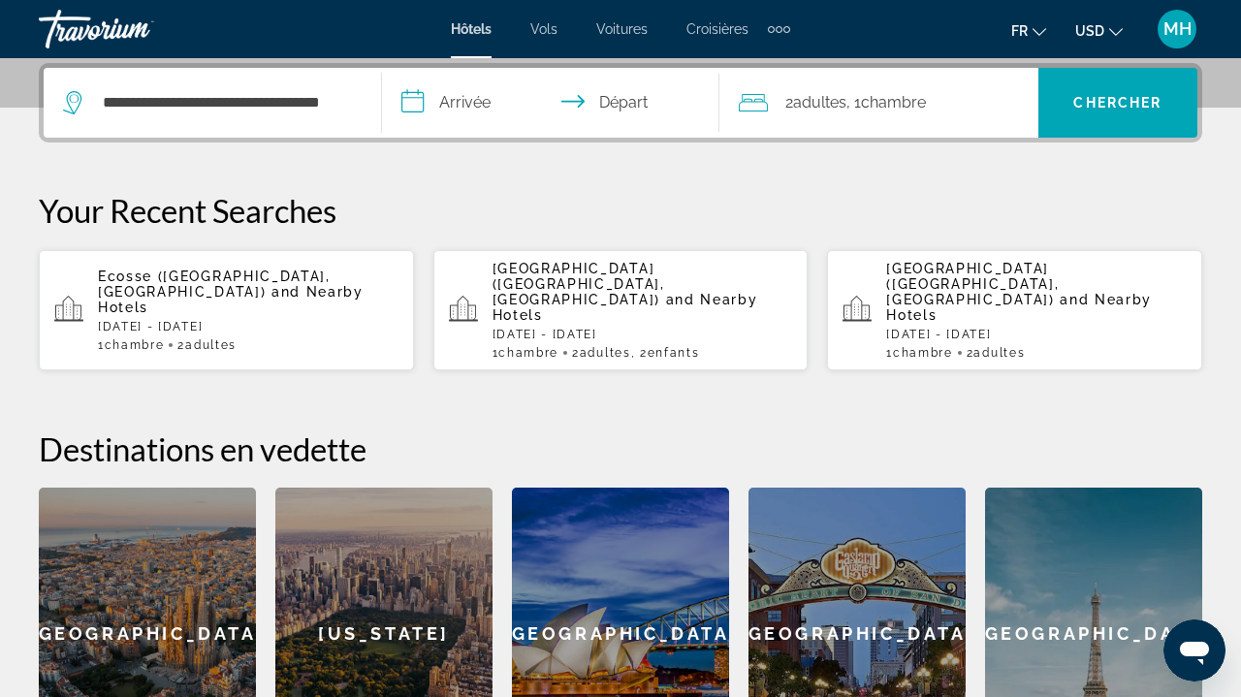
click at [482, 105] on input "**********" at bounding box center [555, 106] width 346 height 76
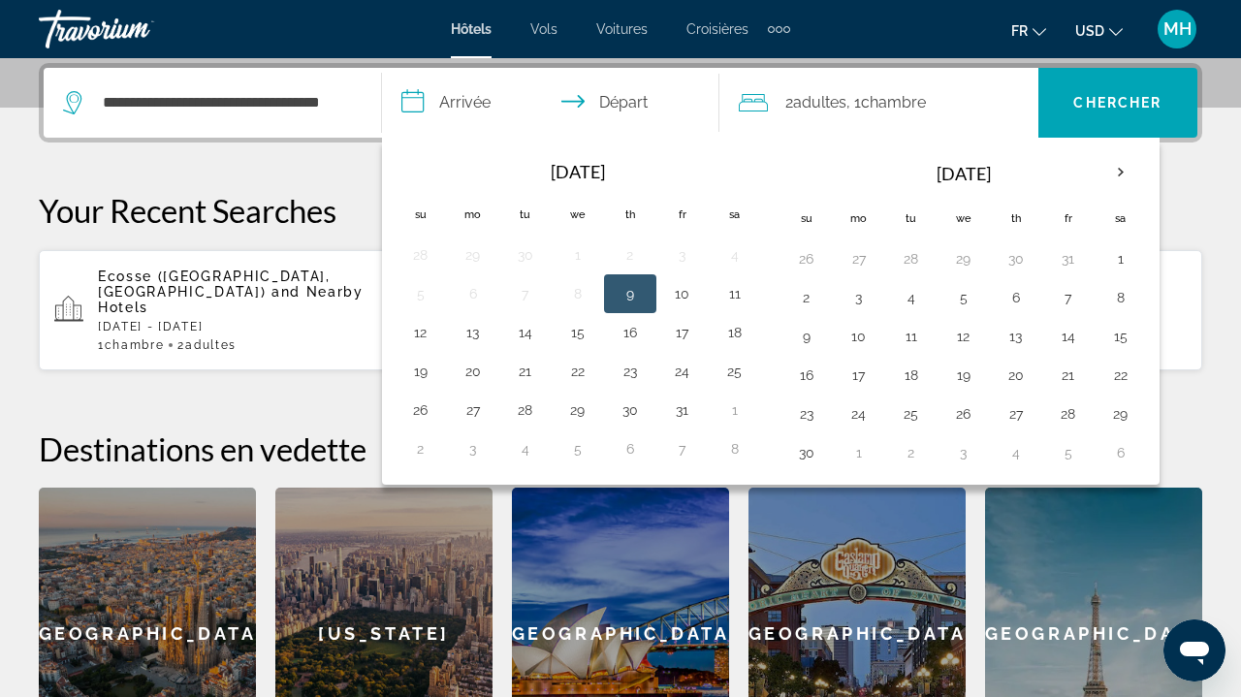
click at [862, 96] on span ", 1 Chambre pièces" at bounding box center [887, 102] width 80 height 27
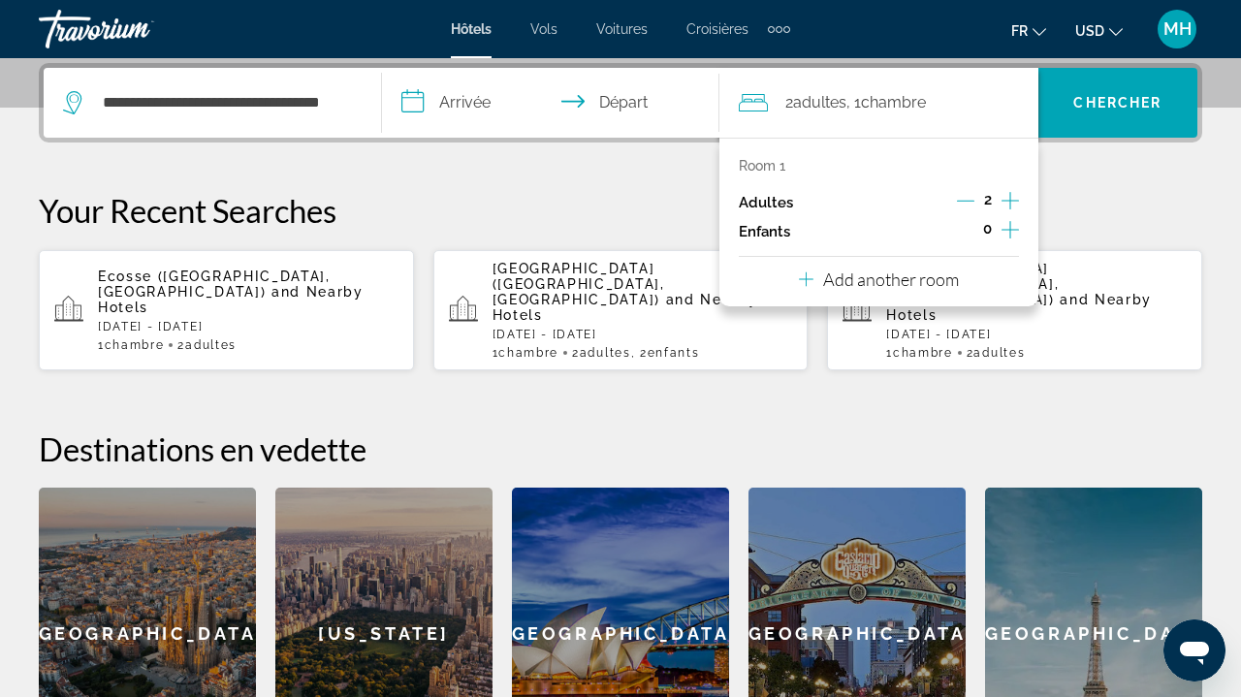
click at [1016, 206] on icon "Increment adults" at bounding box center [1010, 200] width 17 height 23
click at [965, 203] on icon "Decrement adults" at bounding box center [964, 200] width 17 height 17
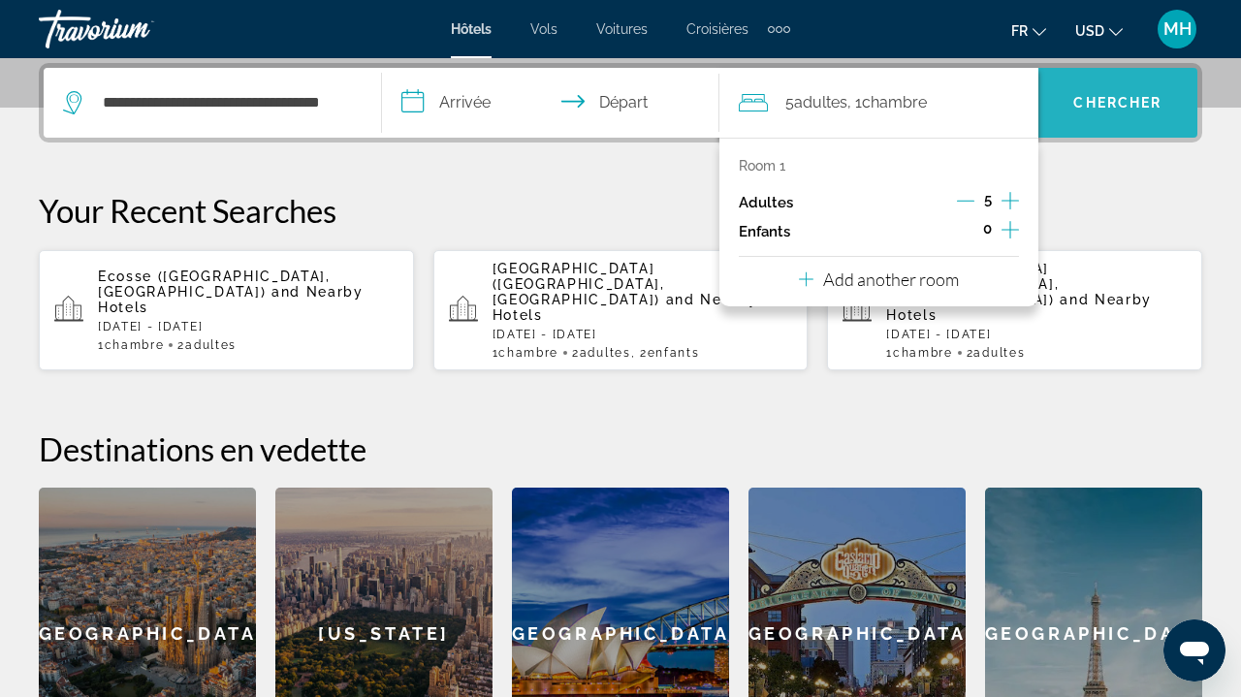
click at [1116, 110] on span "Chercher" at bounding box center [1117, 103] width 88 height 16
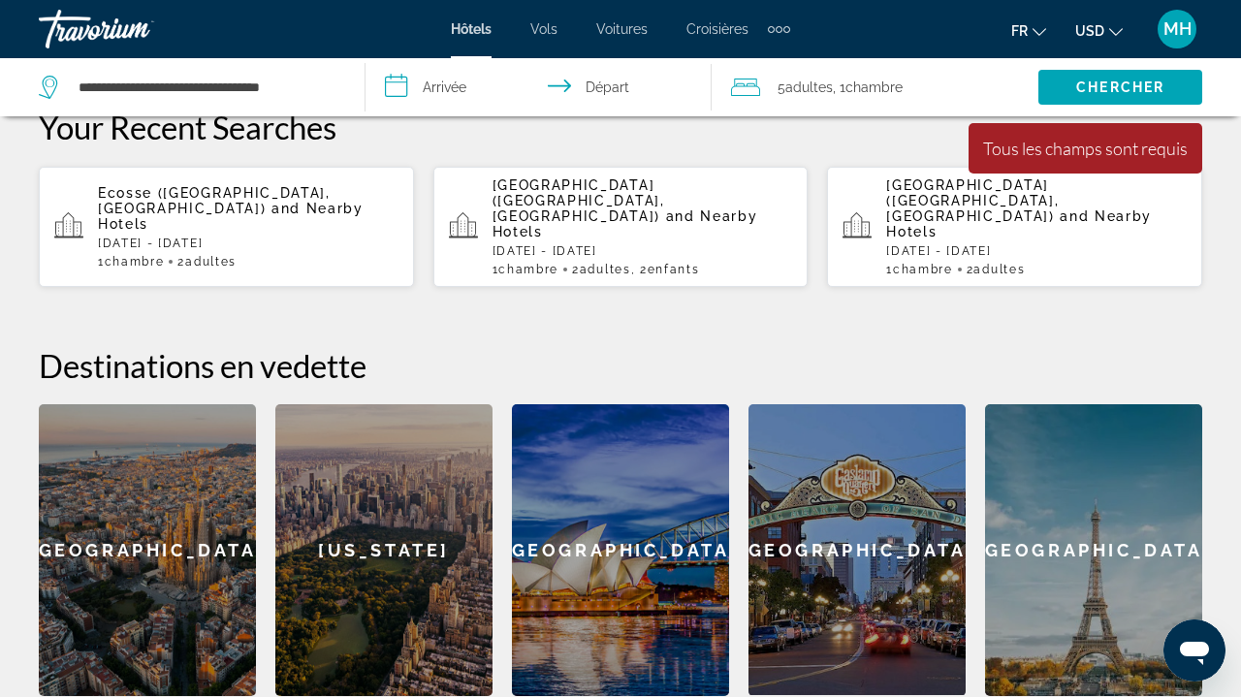
scroll to position [581, 0]
